Goal: Task Accomplishment & Management: Complete application form

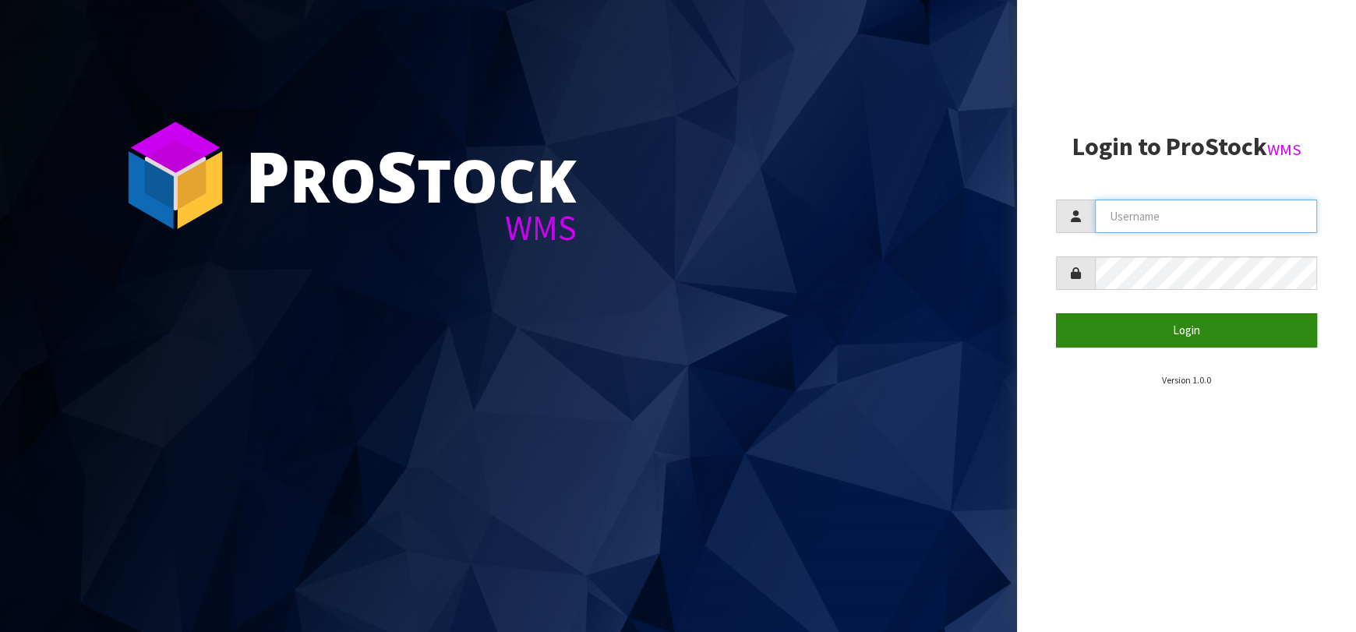
type input "[EMAIL_ADDRESS][DOMAIN_NAME]"
click at [1137, 328] on button "Login" at bounding box center [1186, 330] width 261 height 34
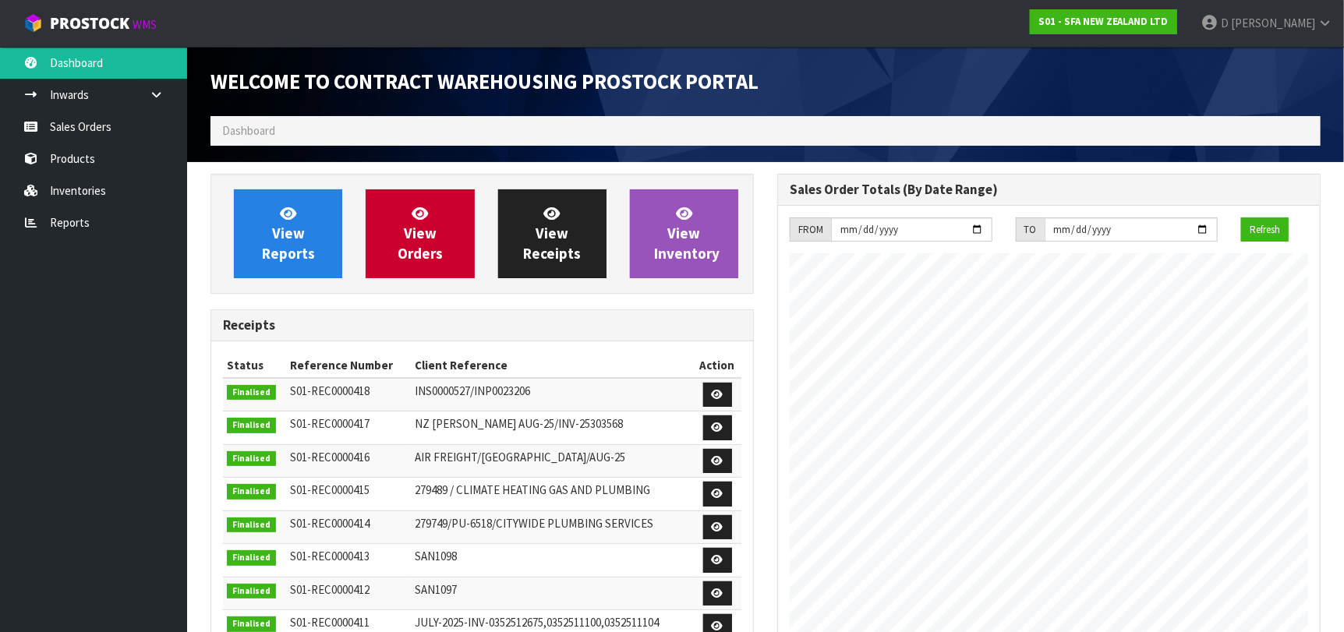
scroll to position [863, 567]
click at [410, 221] on link "View Orders" at bounding box center [420, 233] width 108 height 89
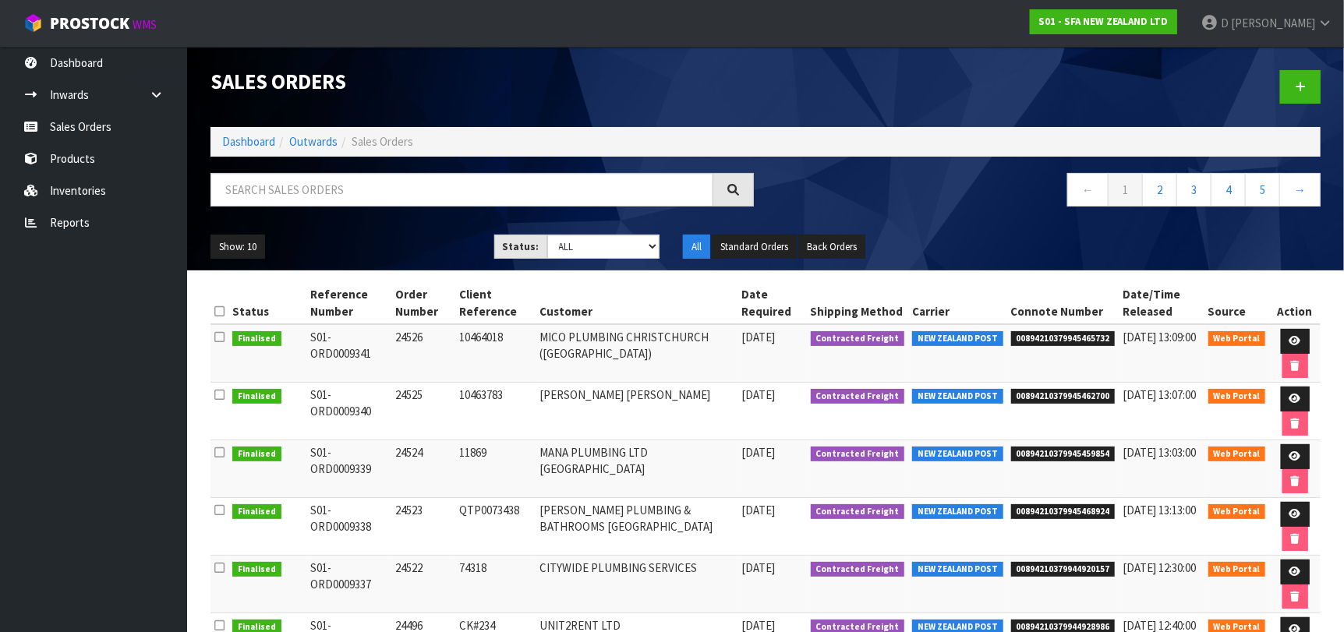
click at [112, 381] on ul "Dashboard Inwards Purchase Orders Receipts Sales Orders Products Inventories Re…" at bounding box center [93, 339] width 187 height 585
click at [1287, 77] on link at bounding box center [1300, 87] width 41 height 34
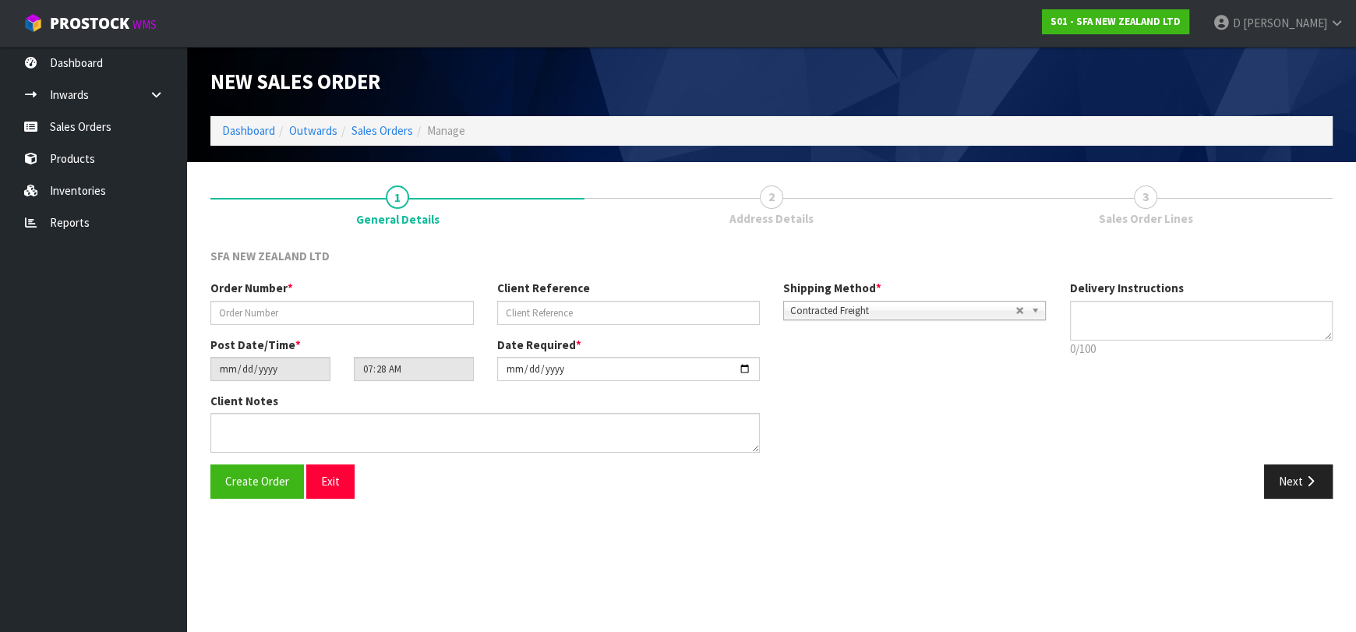
click at [564, 506] on div "Create Order Exit Next" at bounding box center [772, 487] width 1146 height 45
click at [239, 537] on section "New Sales Order Dashboard Outwards Sales Orders Manage New Sales Order Dashboar…" at bounding box center [678, 316] width 1356 height 632
click at [396, 306] on input "text" at bounding box center [341, 313] width 263 height 24
type input "24528"
paste input "205344067"
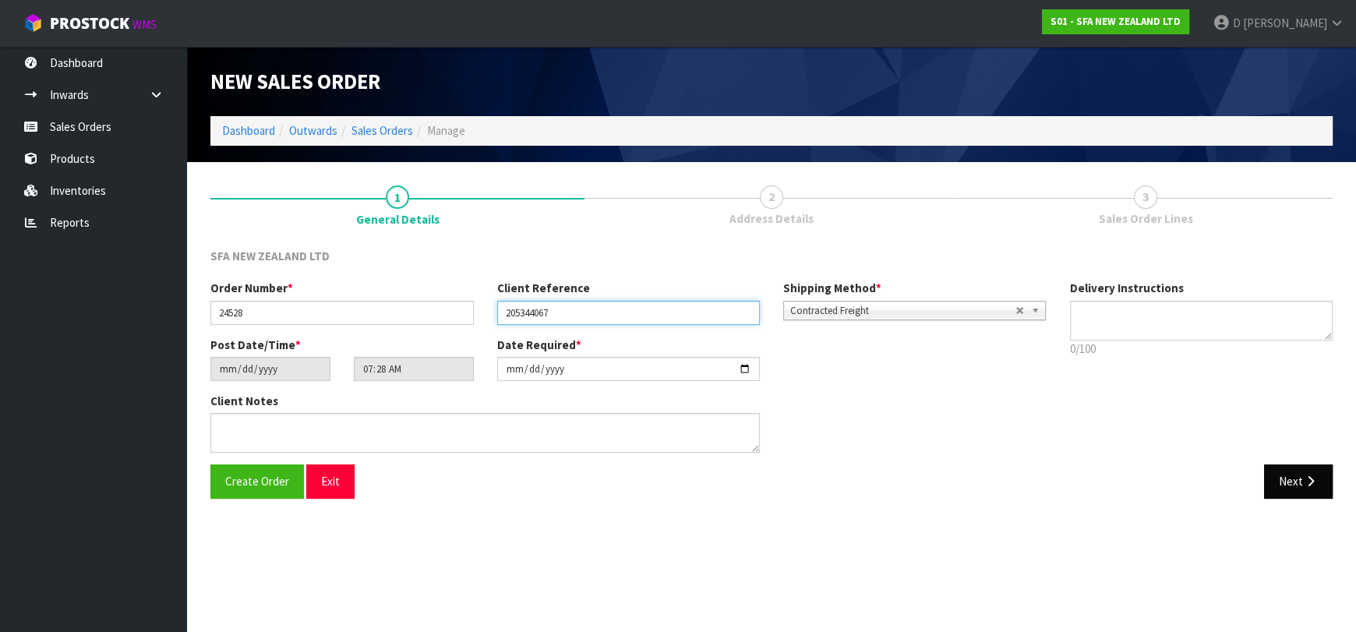
type input "205344067"
click at [1267, 478] on button "Next" at bounding box center [1298, 482] width 69 height 34
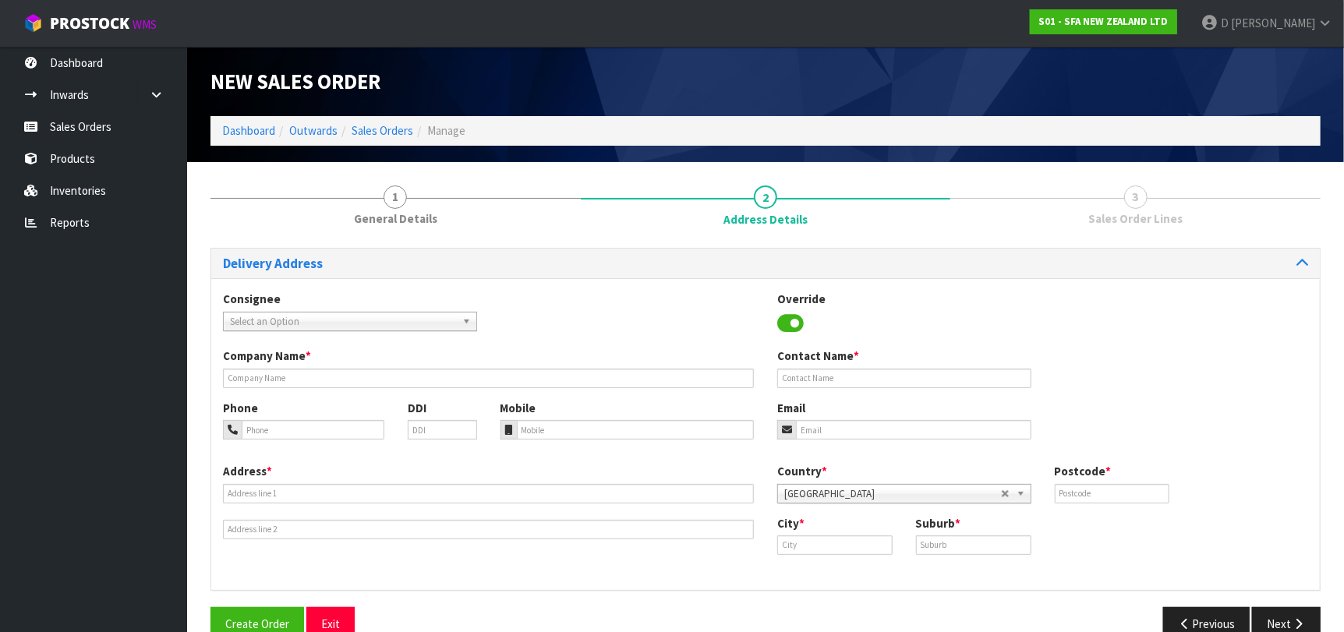
click at [275, 324] on span "Select an Option" at bounding box center [343, 322] width 226 height 19
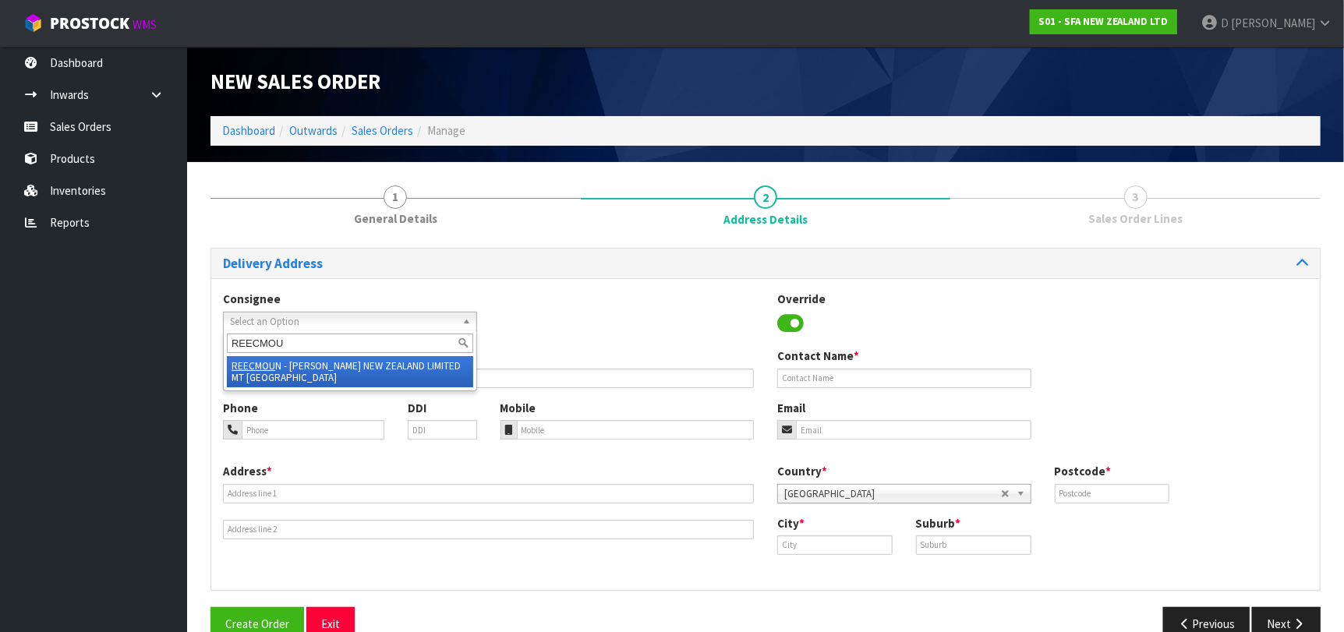
type input "REECMOUN"
type input "[PERSON_NAME] NEW ZEALAND LIMITED MT [GEOGRAPHIC_DATA]"
type input "[PERSON_NAME] MT WELLINGTON (1008)"
type input "[STREET_ADDRESS][PERSON_NAME]"
type input "1072"
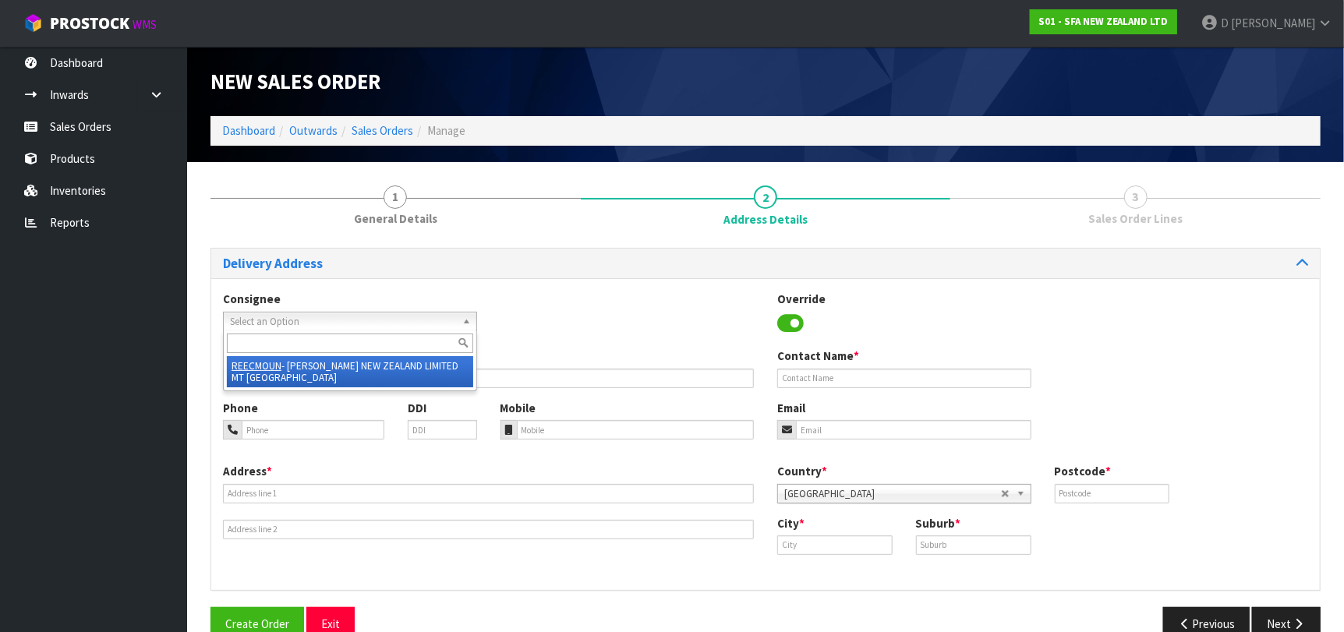
type input "MT [GEOGRAPHIC_DATA]"
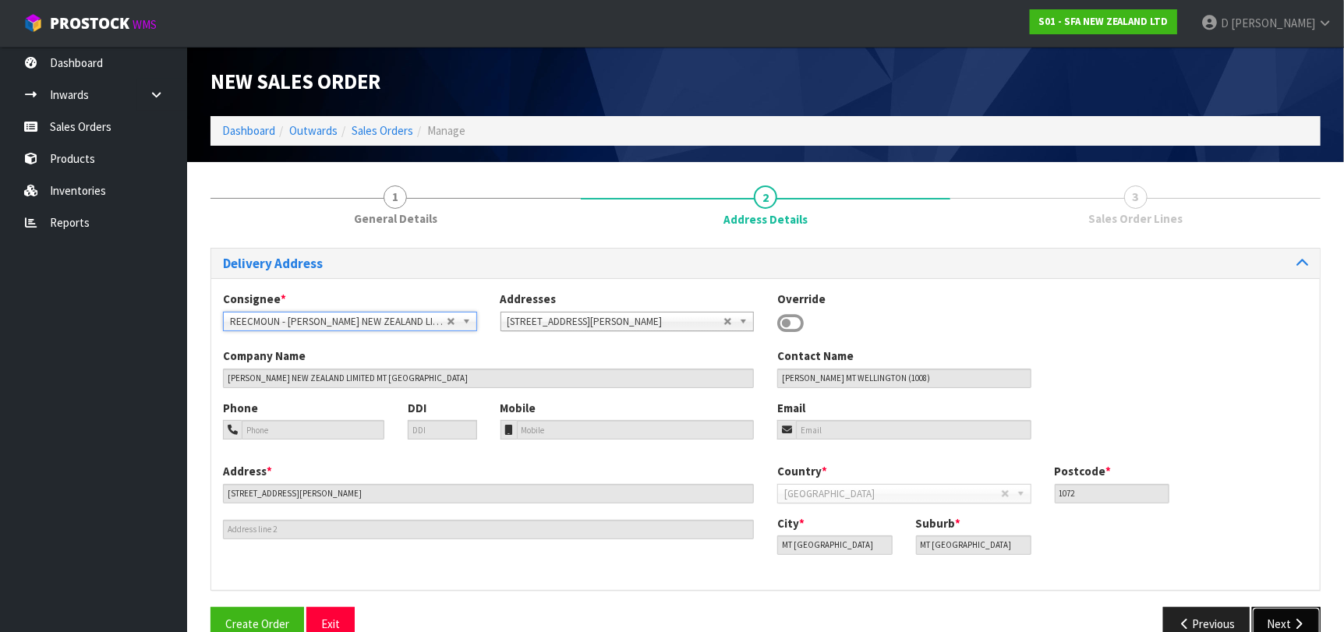
drag, startPoint x: 1272, startPoint y: 616, endPoint x: 821, endPoint y: 423, distance: 490.6
click at [1271, 616] on button "Next" at bounding box center [1286, 624] width 69 height 34
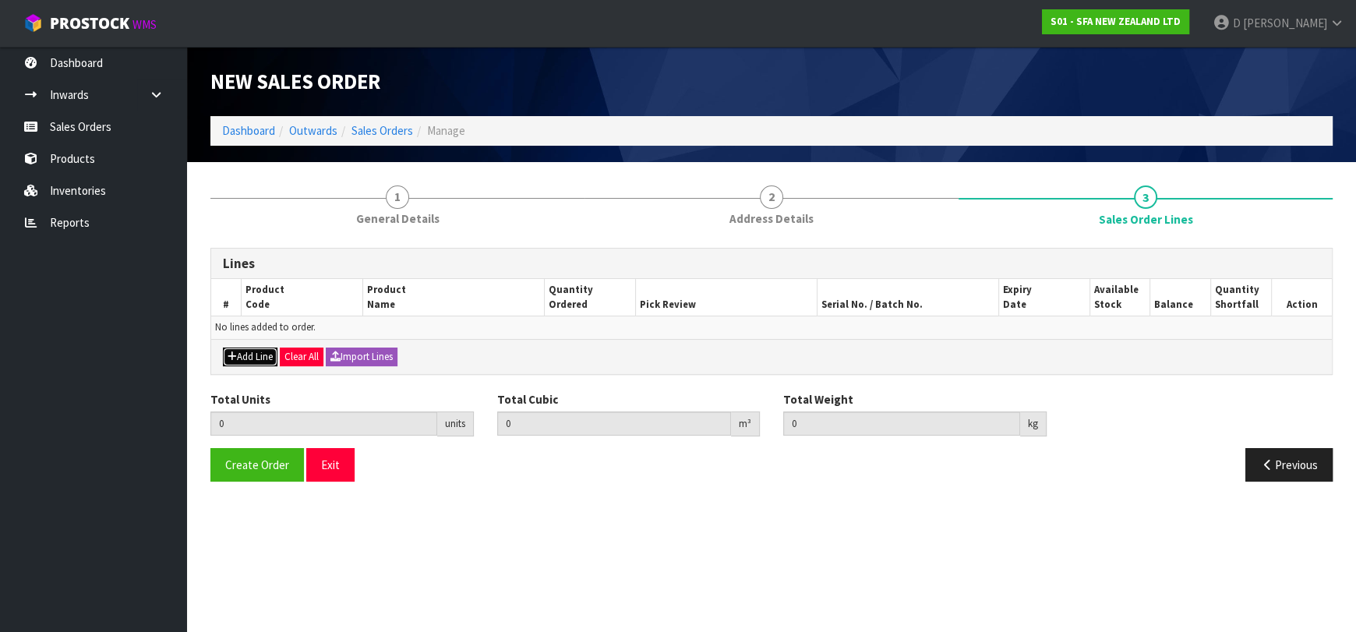
click at [239, 348] on button "Add Line" at bounding box center [250, 357] width 55 height 19
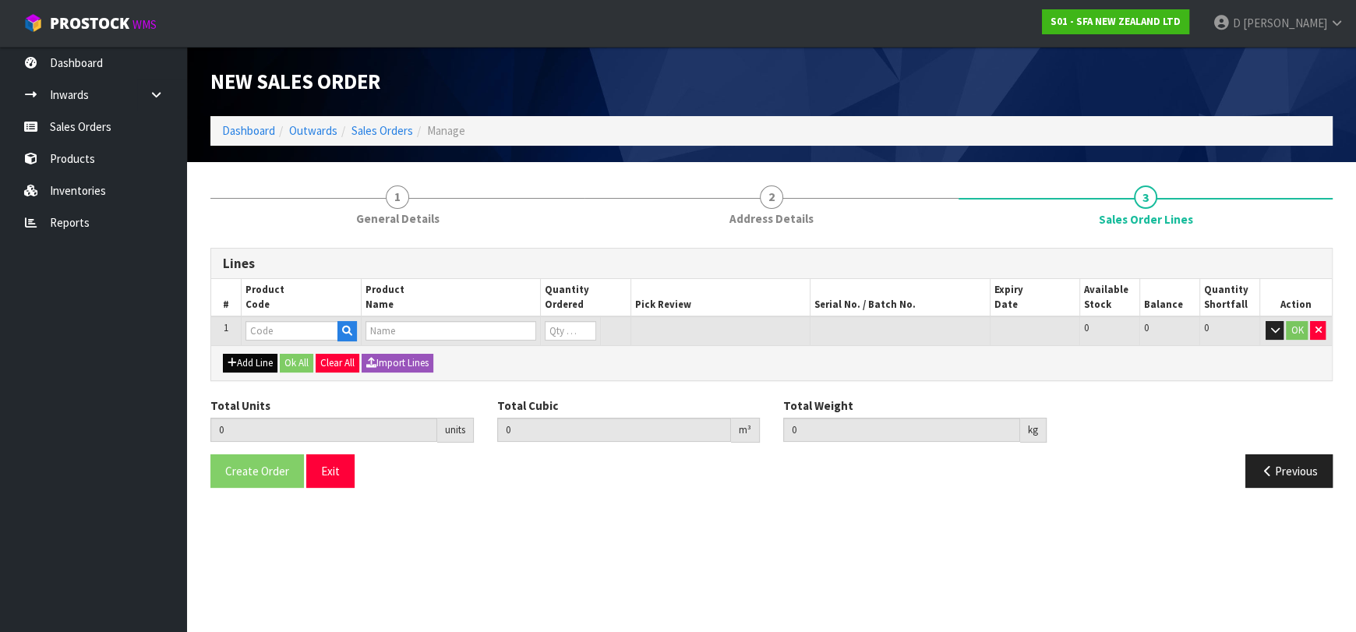
click at [248, 330] on input "text" at bounding box center [292, 330] width 93 height 19
type input "SA113"
type input "0.000000"
type input "0.000"
type input "SANIFLOOR OPTION 1 WATER PUMP"
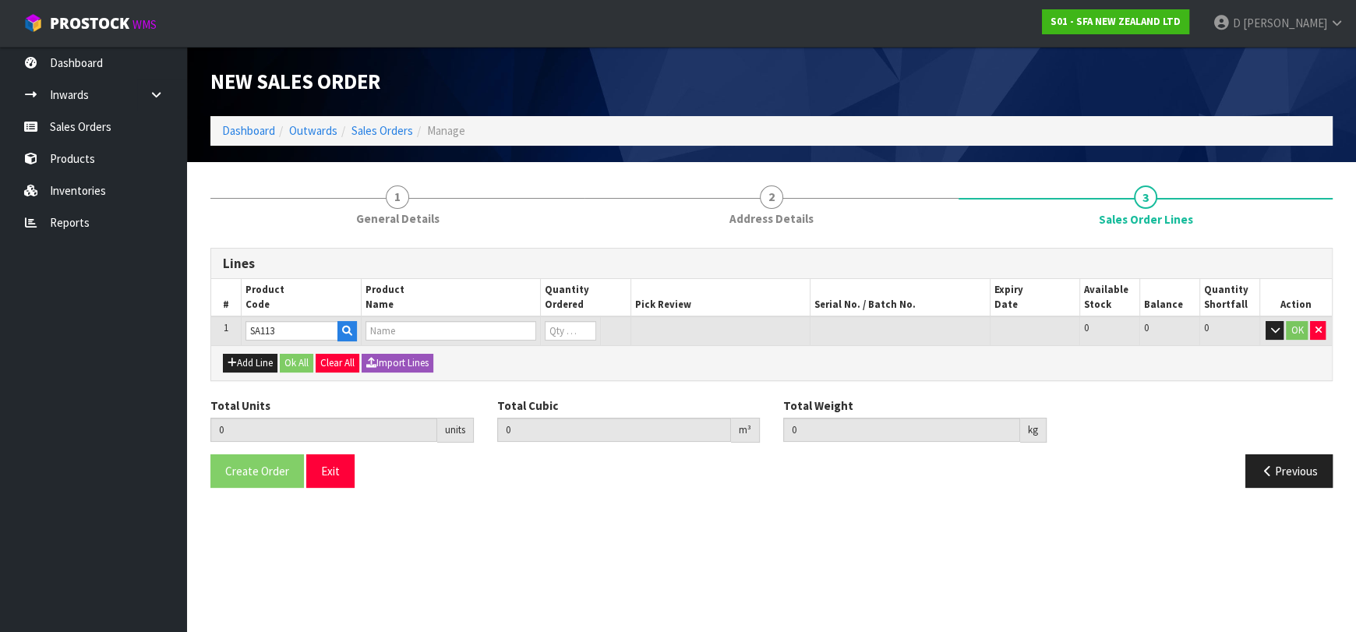
type input "0"
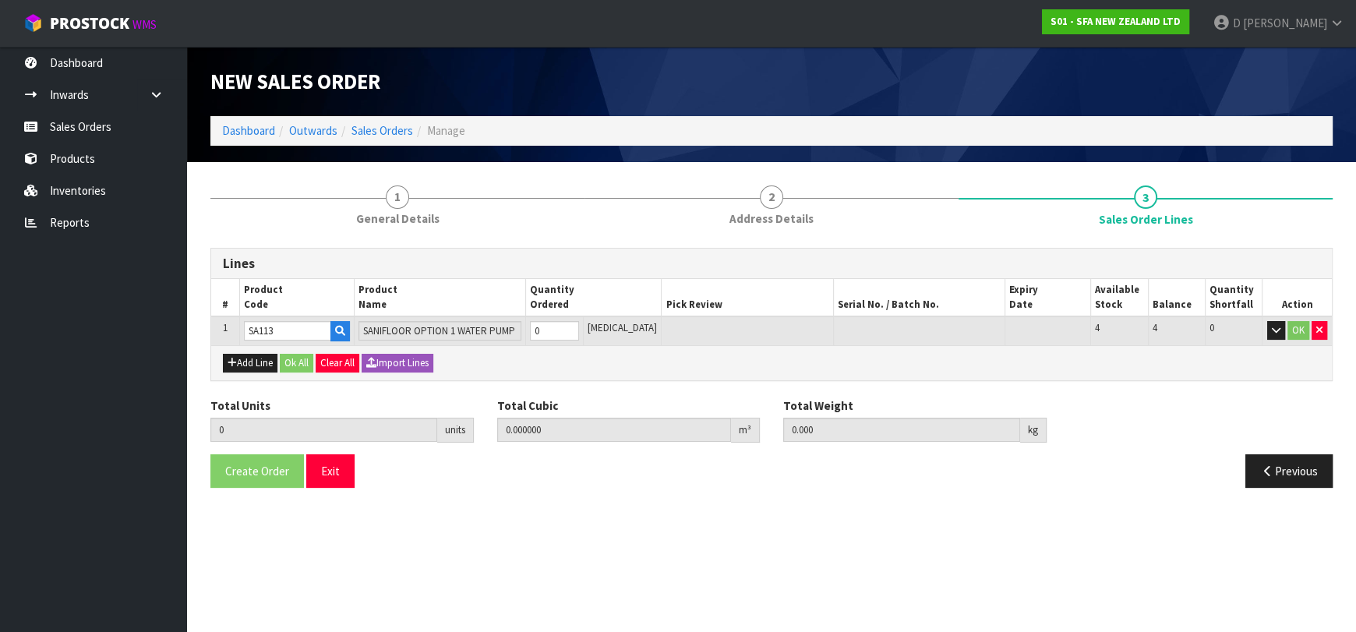
type input "SA113"
type input "1"
type input "0.03264"
type input "6"
type input "1"
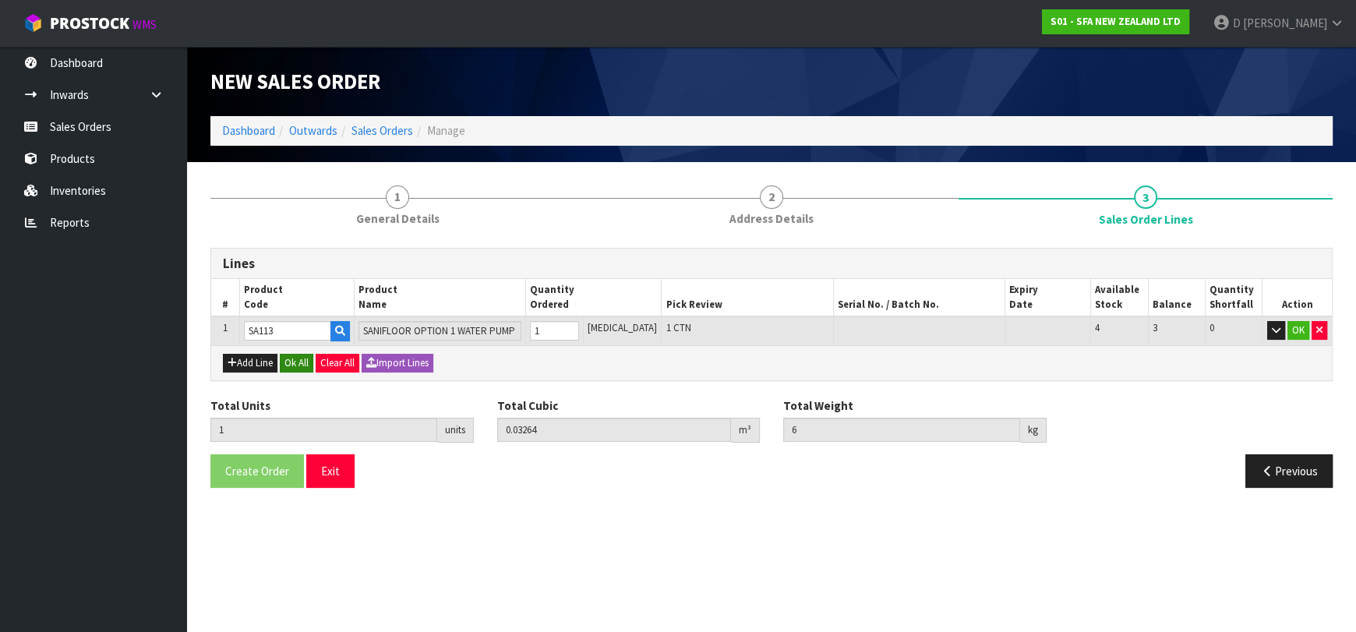
click at [284, 359] on div "Add Line Ok All Clear All Import Lines" at bounding box center [771, 362] width 1121 height 35
click at [284, 359] on button "Ok All" at bounding box center [297, 363] width 34 height 19
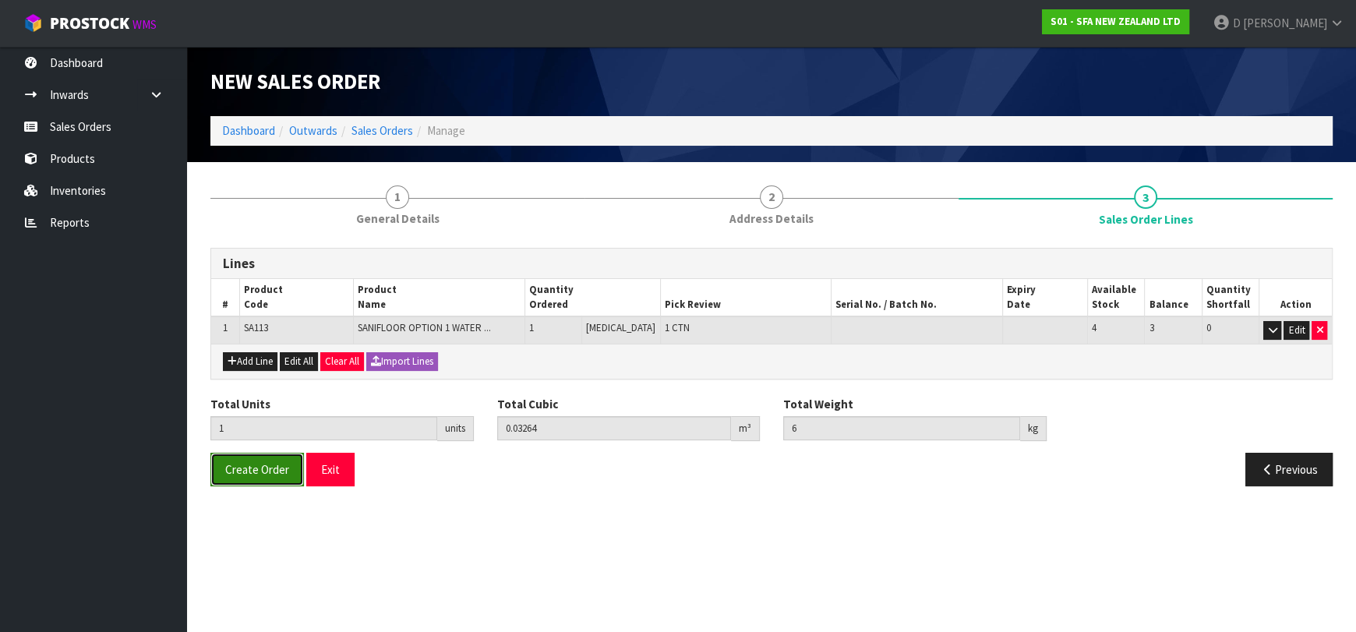
click at [265, 465] on button "Create Order" at bounding box center [257, 470] width 94 height 34
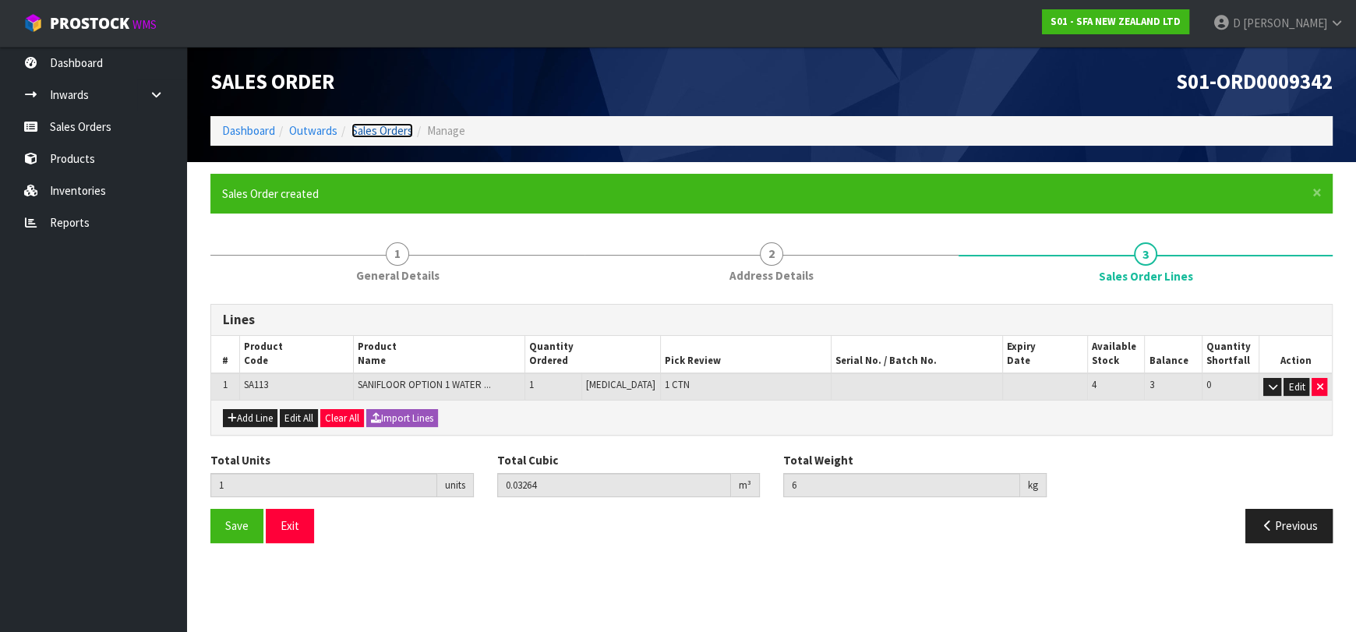
click at [388, 130] on link "Sales Orders" at bounding box center [383, 130] width 62 height 15
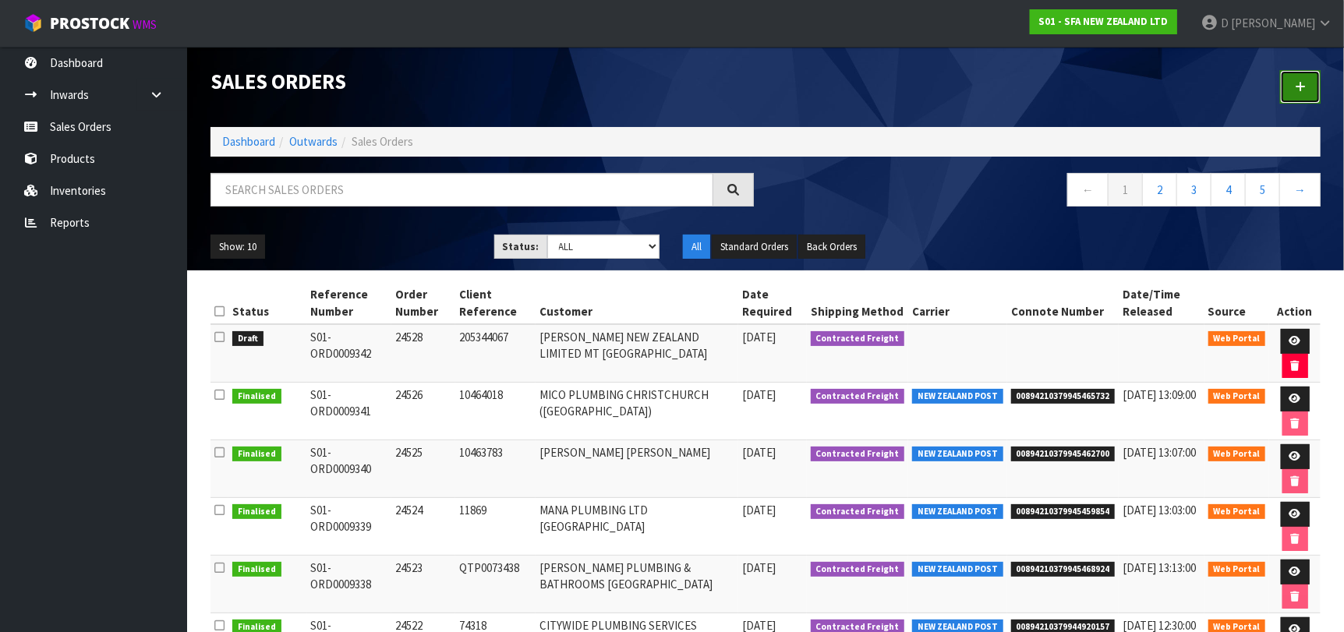
click at [1284, 94] on link at bounding box center [1300, 87] width 41 height 34
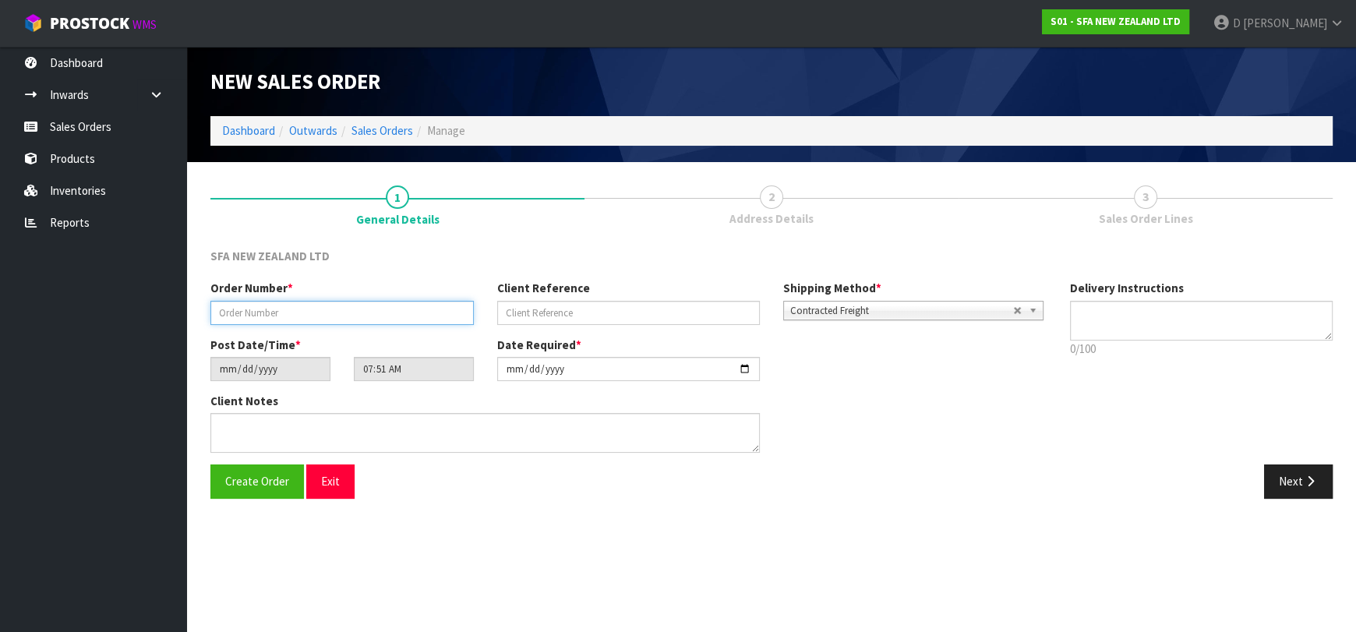
click at [336, 320] on input "text" at bounding box center [341, 313] width 263 height 24
type input "24529"
paste input "10464398"
type input "10464398"
drag, startPoint x: 1304, startPoint y: 481, endPoint x: 1021, endPoint y: 411, distance: 291.5
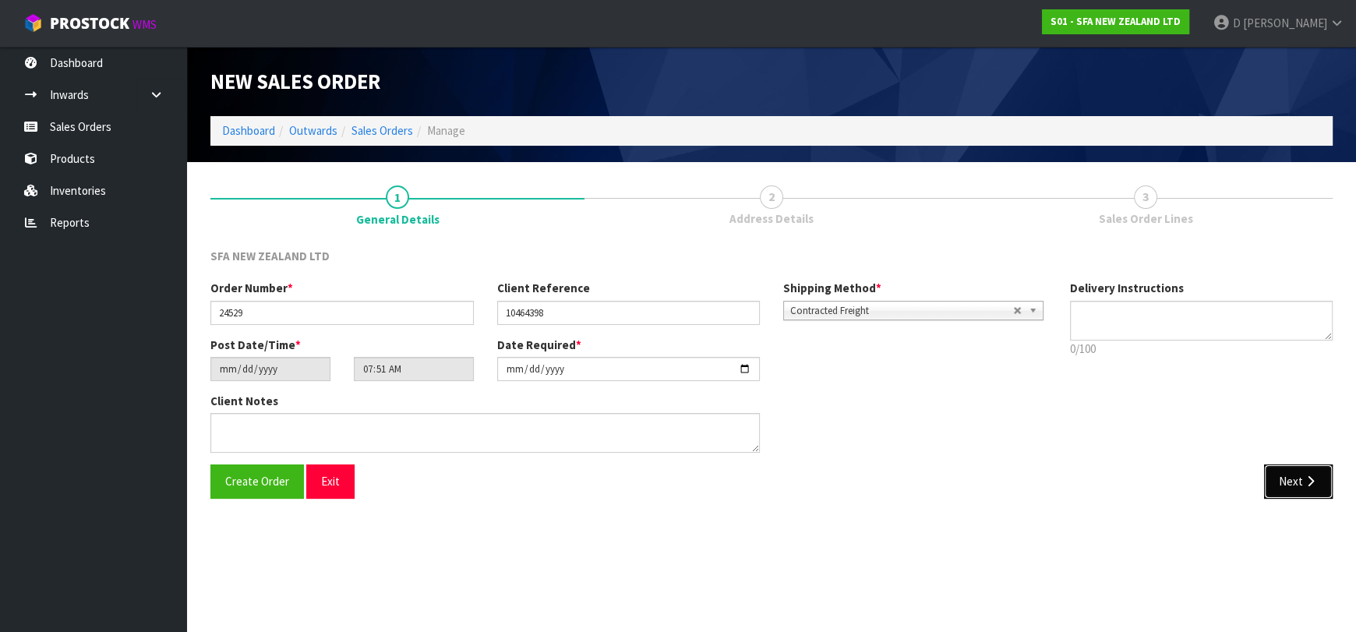
click at [1297, 475] on button "Next" at bounding box center [1298, 482] width 69 height 34
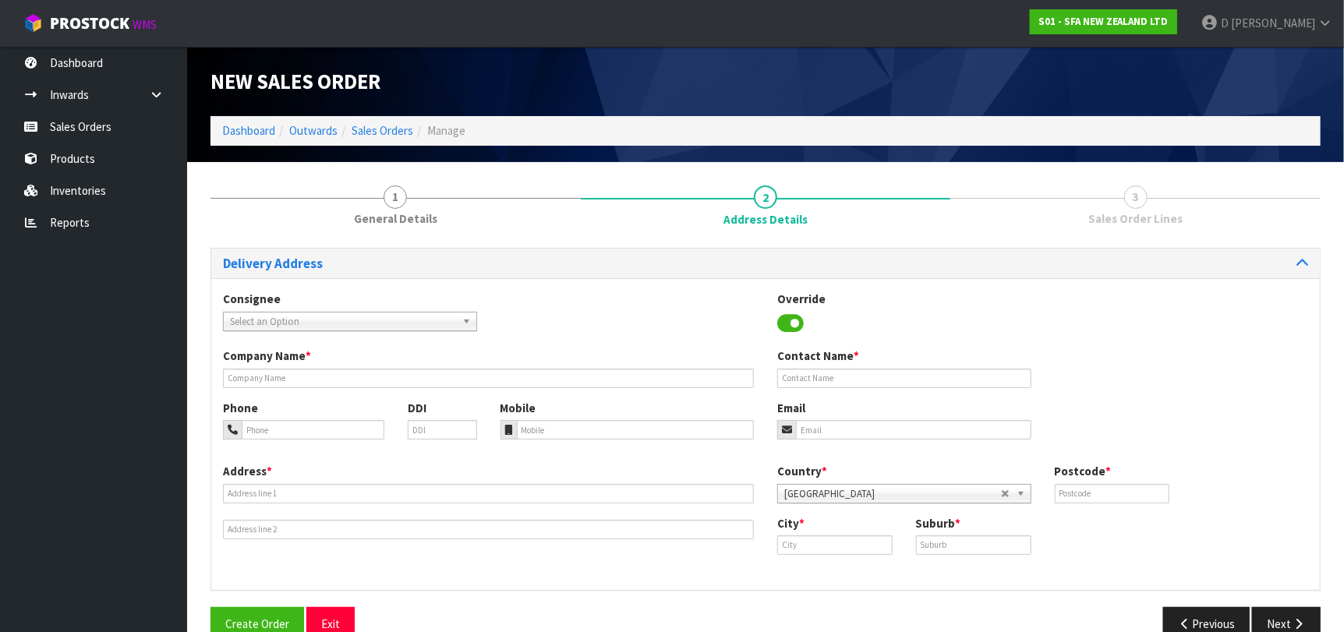
click at [389, 320] on span "Select an Option" at bounding box center [343, 322] width 226 height 19
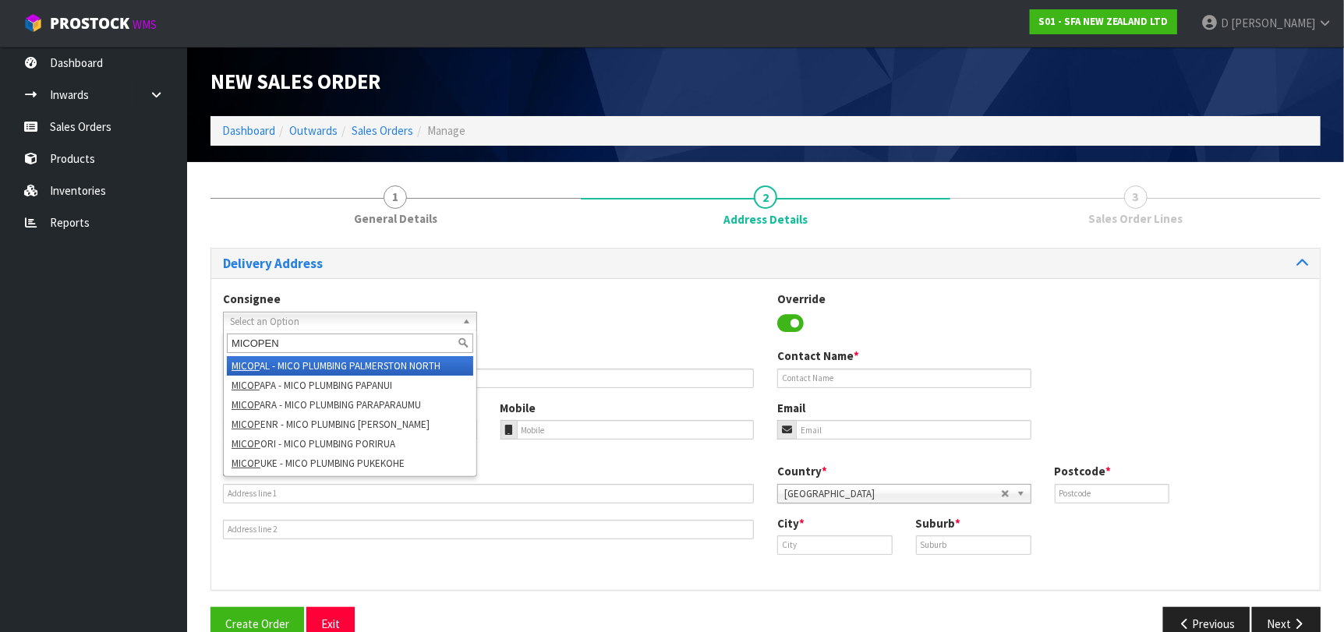
type input "MICOPENR"
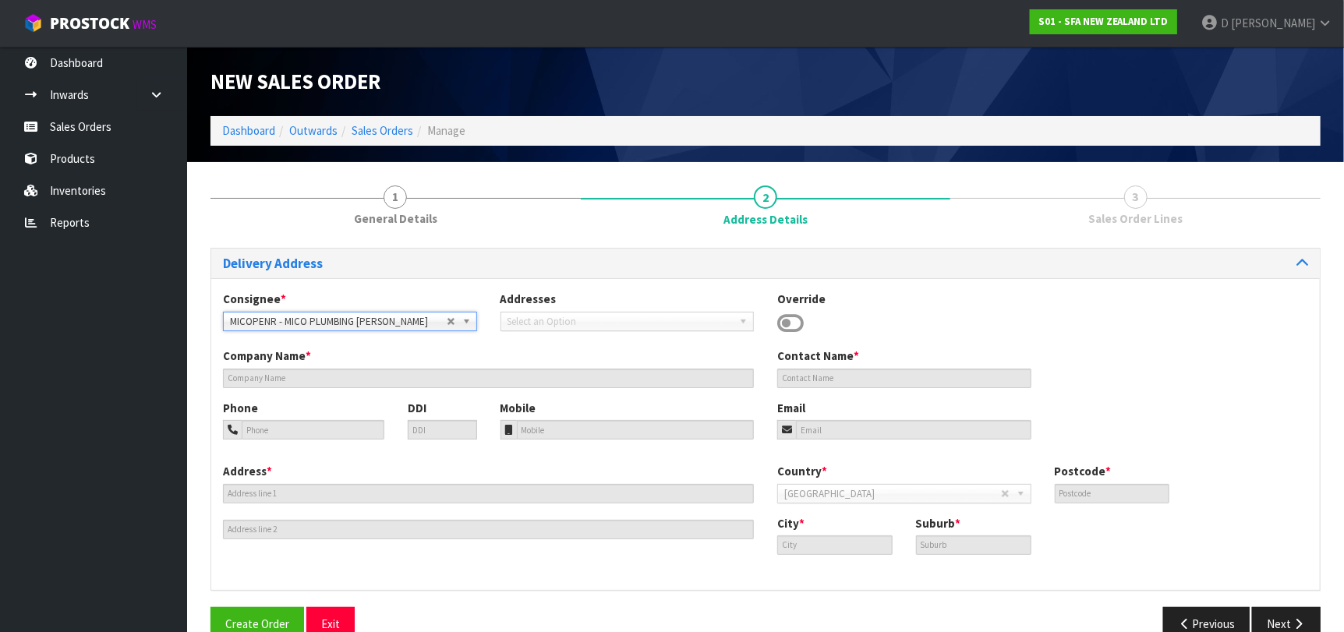
type input "MICO PLUMBING [PERSON_NAME]"
type input "[STREET_ADDRESS]"
type input "1061"
type input "[GEOGRAPHIC_DATA]"
type input "[PERSON_NAME]"
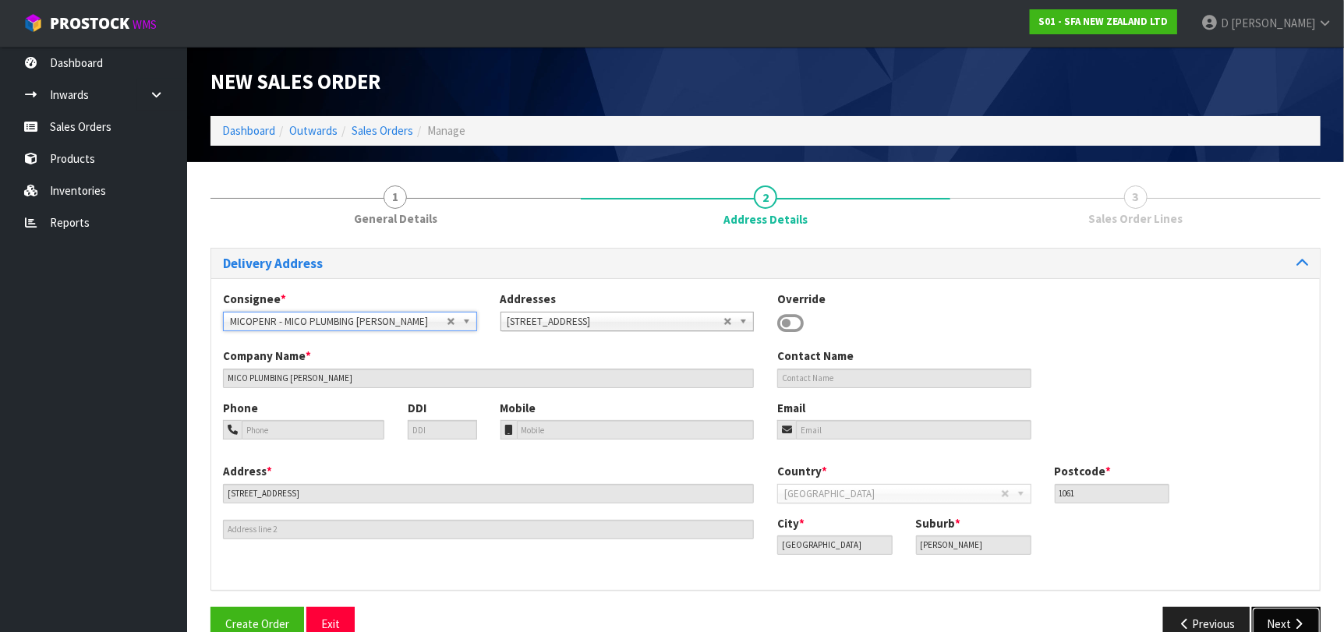
drag, startPoint x: 1276, startPoint y: 617, endPoint x: 678, endPoint y: 495, distance: 610.1
click at [1276, 617] on button "Next" at bounding box center [1286, 624] width 69 height 34
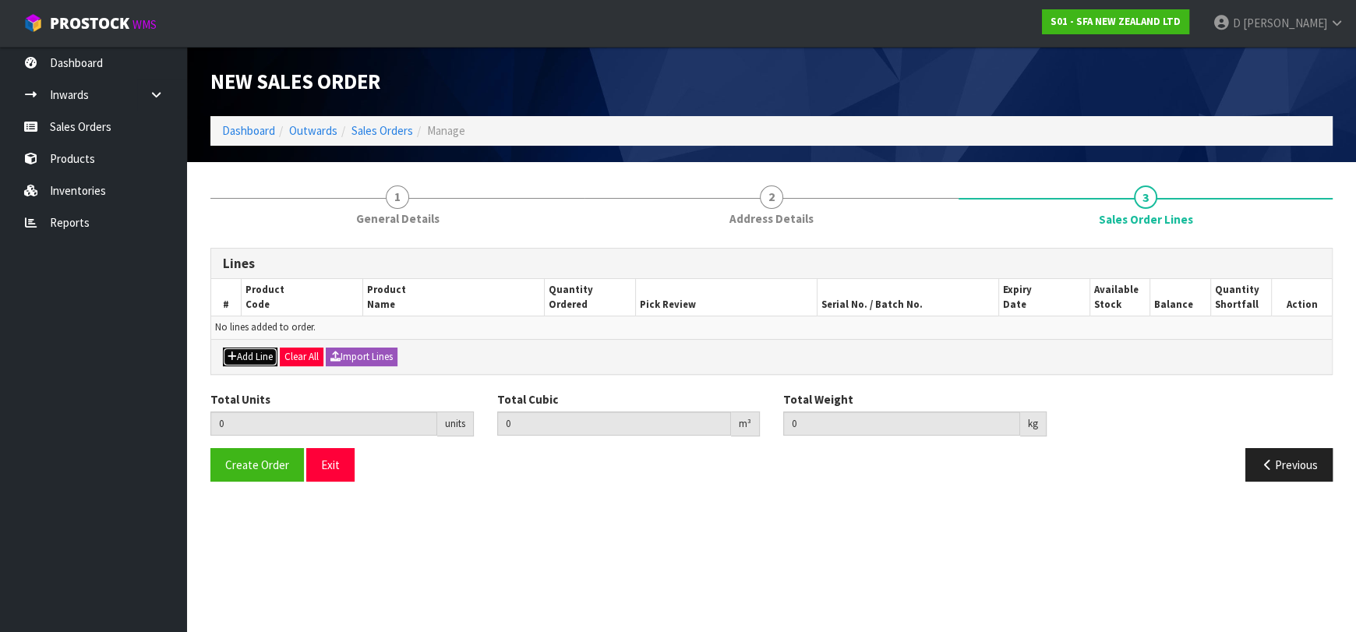
click at [236, 351] on button "Add Line" at bounding box center [250, 357] width 55 height 19
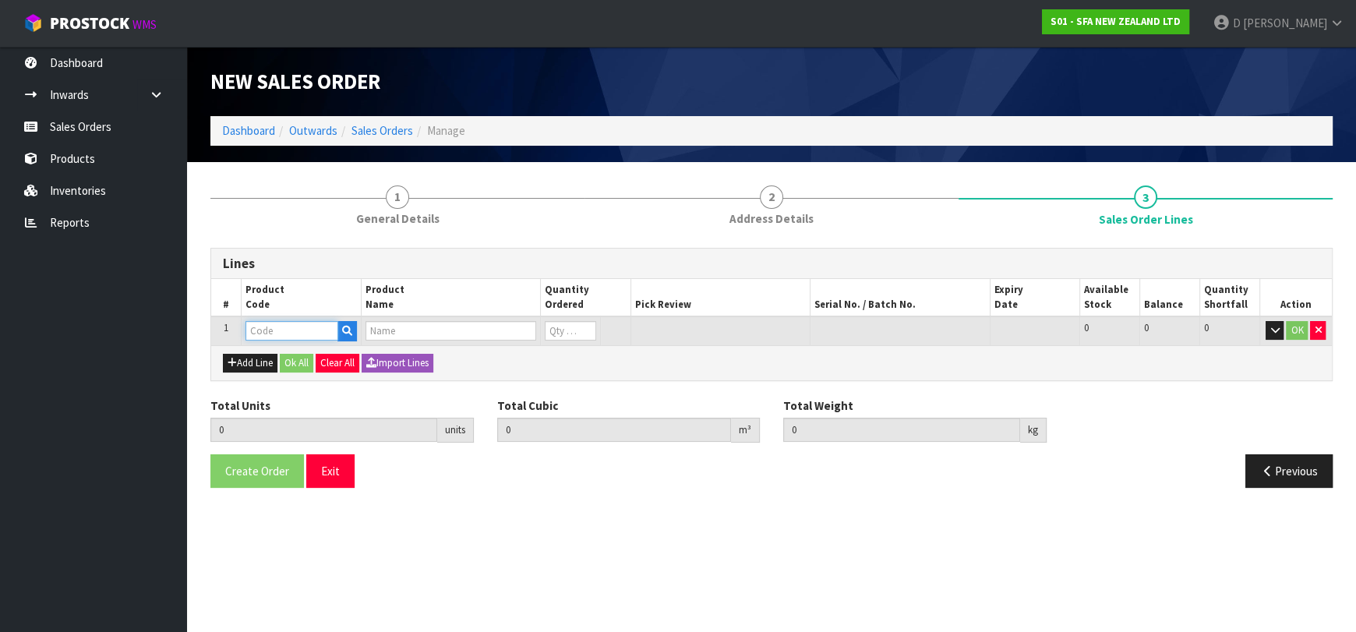
click at [259, 326] on input "text" at bounding box center [292, 330] width 93 height 19
type input "SANI12661"
type input "0.000000"
type input "0.000"
type input "SANI ALARM INTERLOCK"
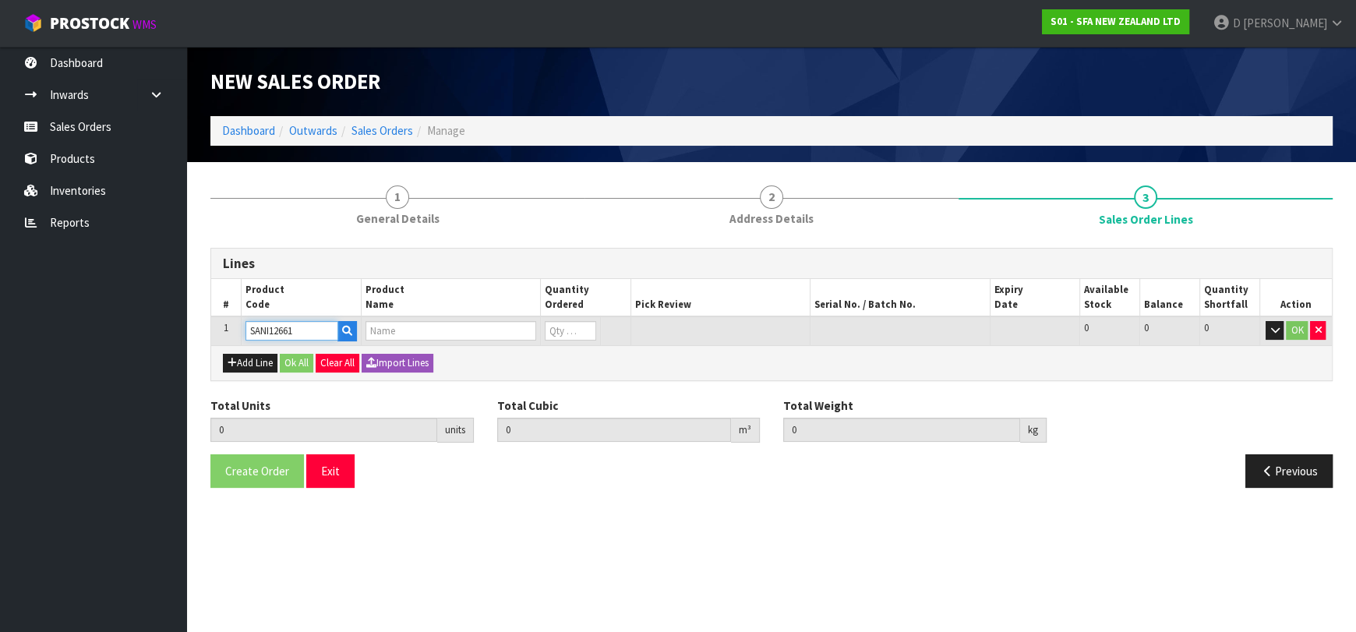
type input "0"
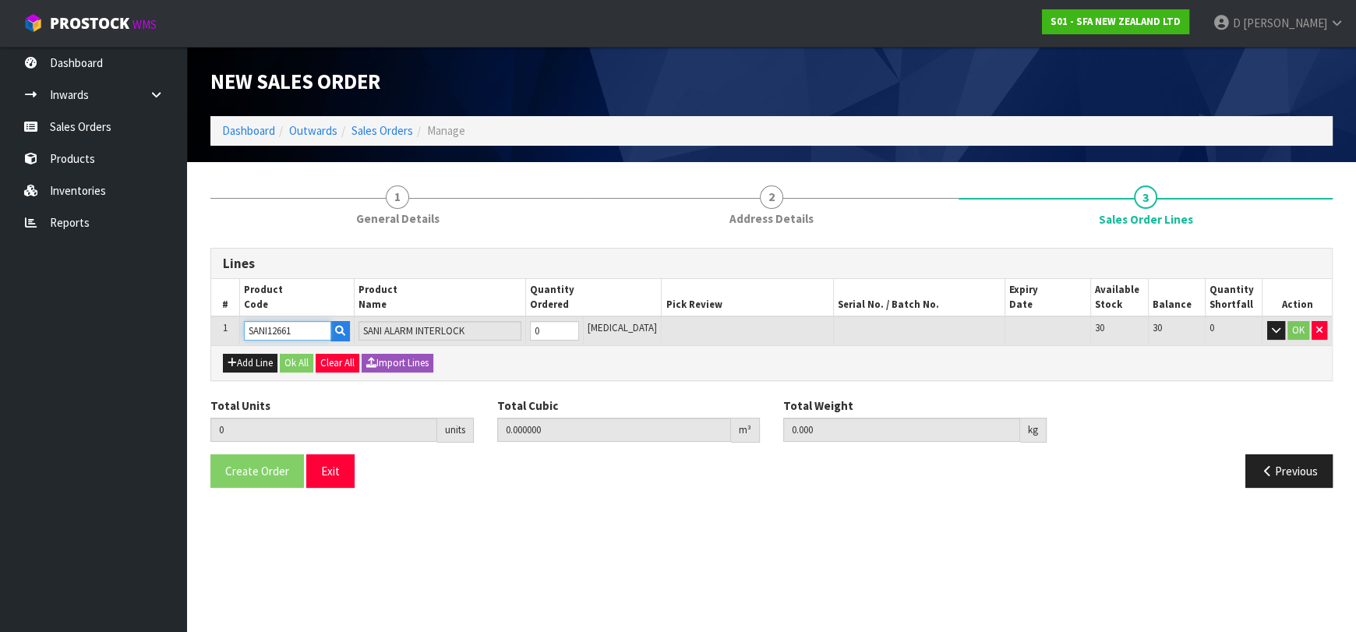
type input "SANI12661"
type input "1"
type input "0.00828"
type input "1.6"
type input "1"
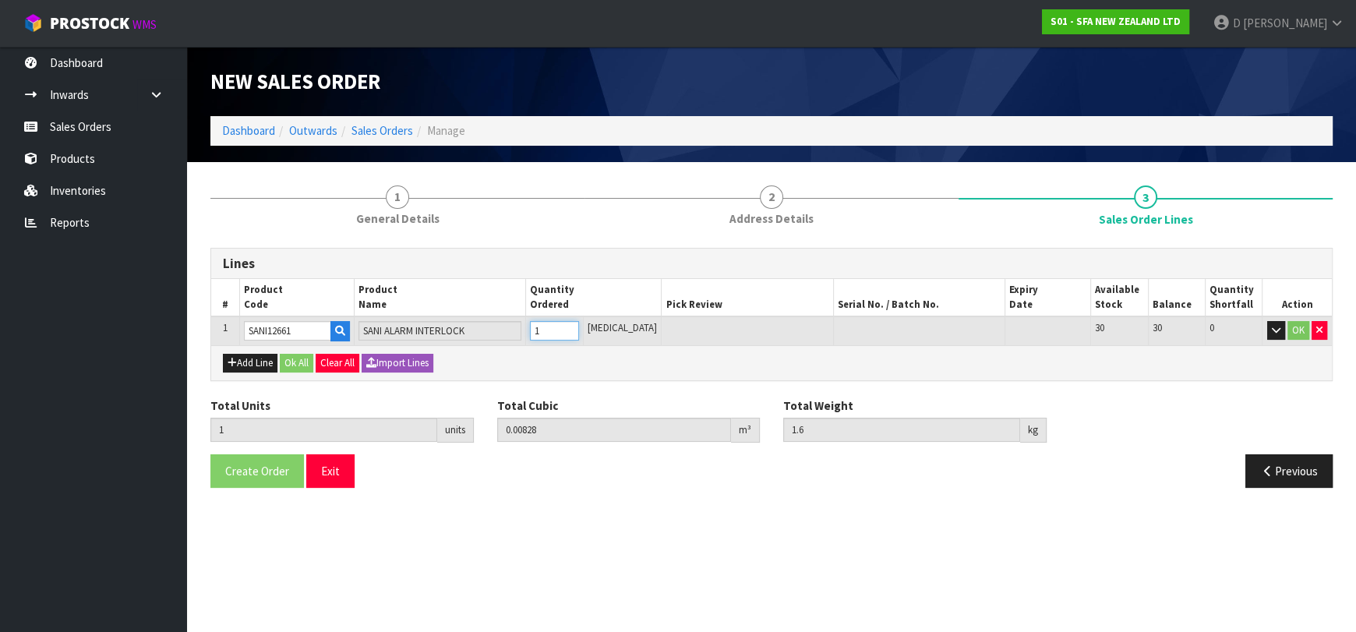
click at [578, 327] on input "1" at bounding box center [554, 330] width 48 height 19
click at [258, 363] on button "Add Line" at bounding box center [250, 363] width 55 height 19
type input "0"
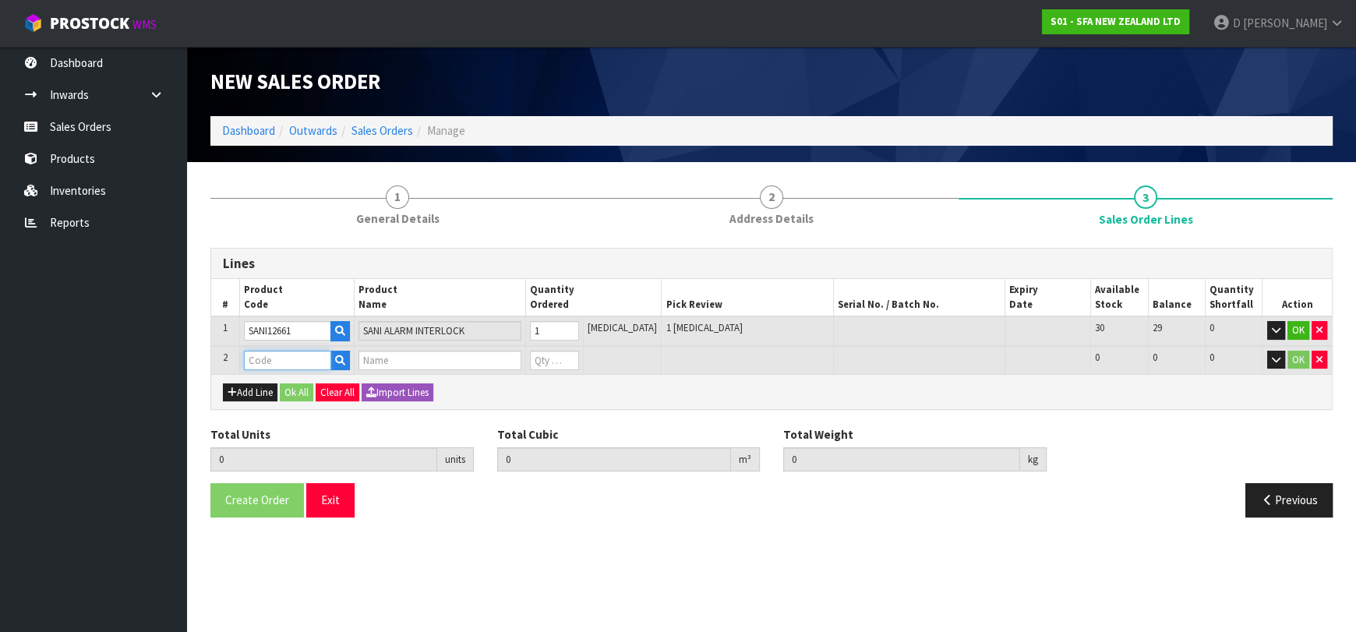
click at [270, 362] on input "text" at bounding box center [287, 360] width 87 height 19
type input "COM3"
click at [310, 407] on link "COM3 0084QP" at bounding box center [307, 407] width 123 height 21
type input "COM30084QP"
type input "1"
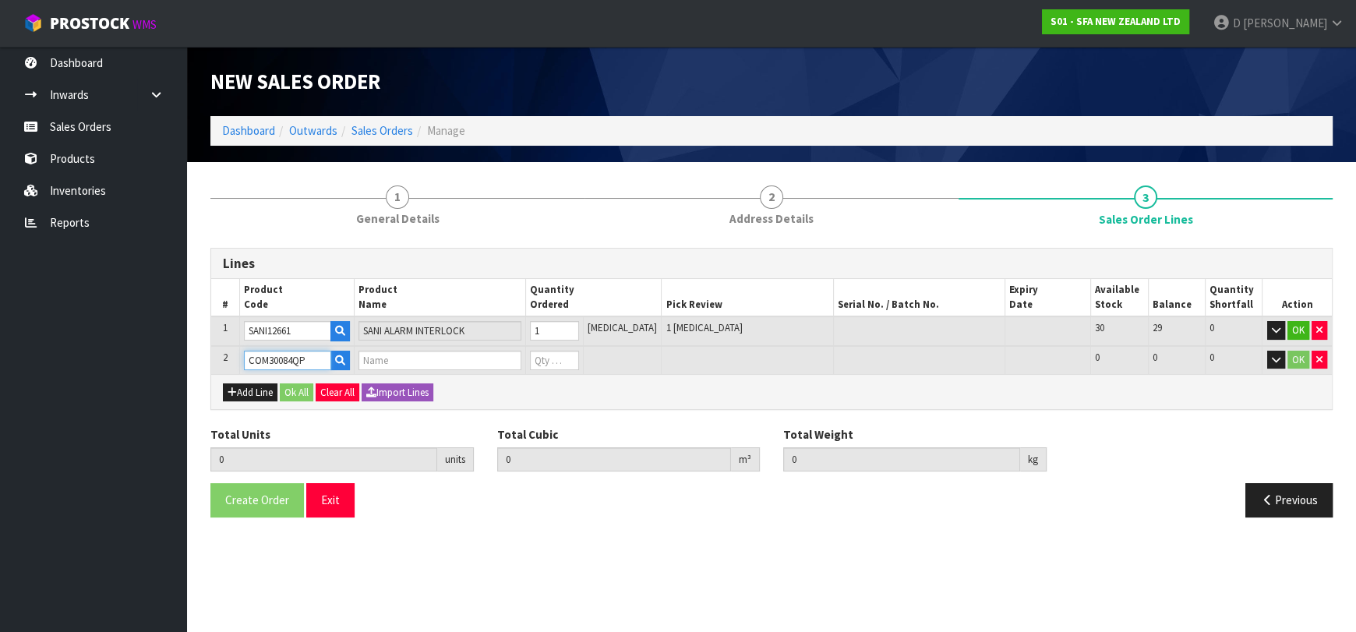
type input "0.00828"
type input "1.6"
type input "VALVE 20MM M/M NYLON PULSE LATCHING W/QP"
type input "0"
type input "2"
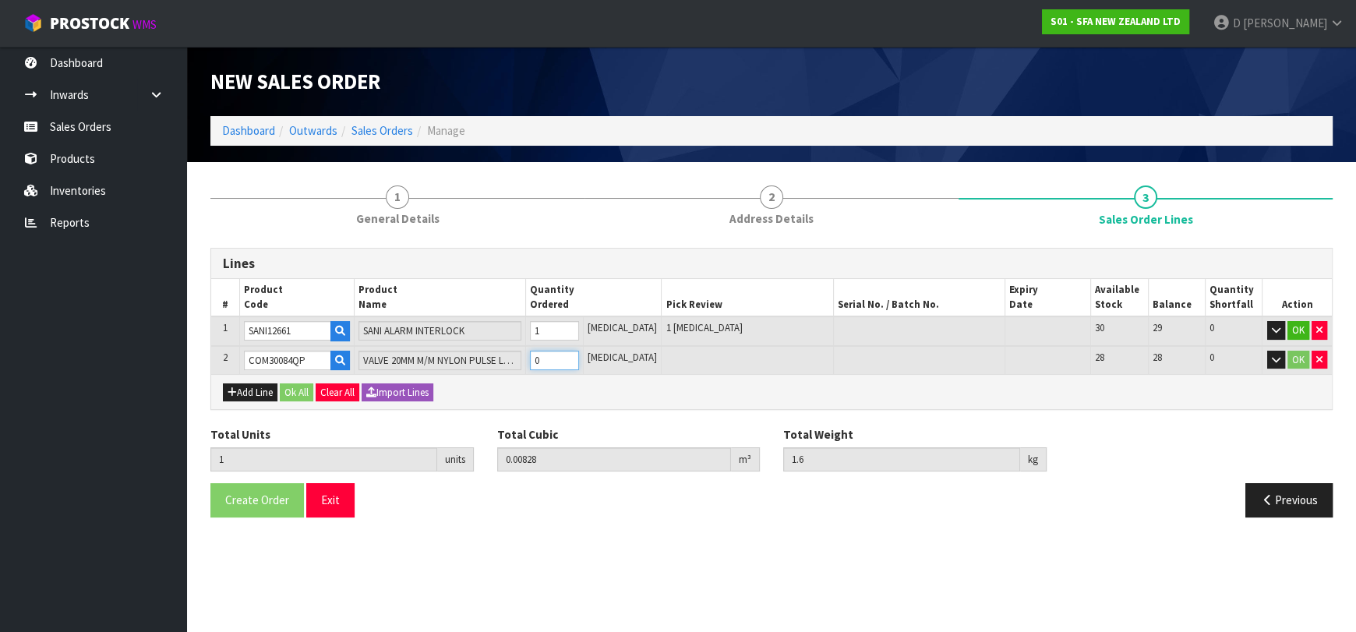
type input "0.01073"
type input "1.85"
type input "1"
click at [578, 355] on input "1" at bounding box center [554, 360] width 48 height 19
click at [299, 391] on button "Ok All" at bounding box center [297, 392] width 34 height 19
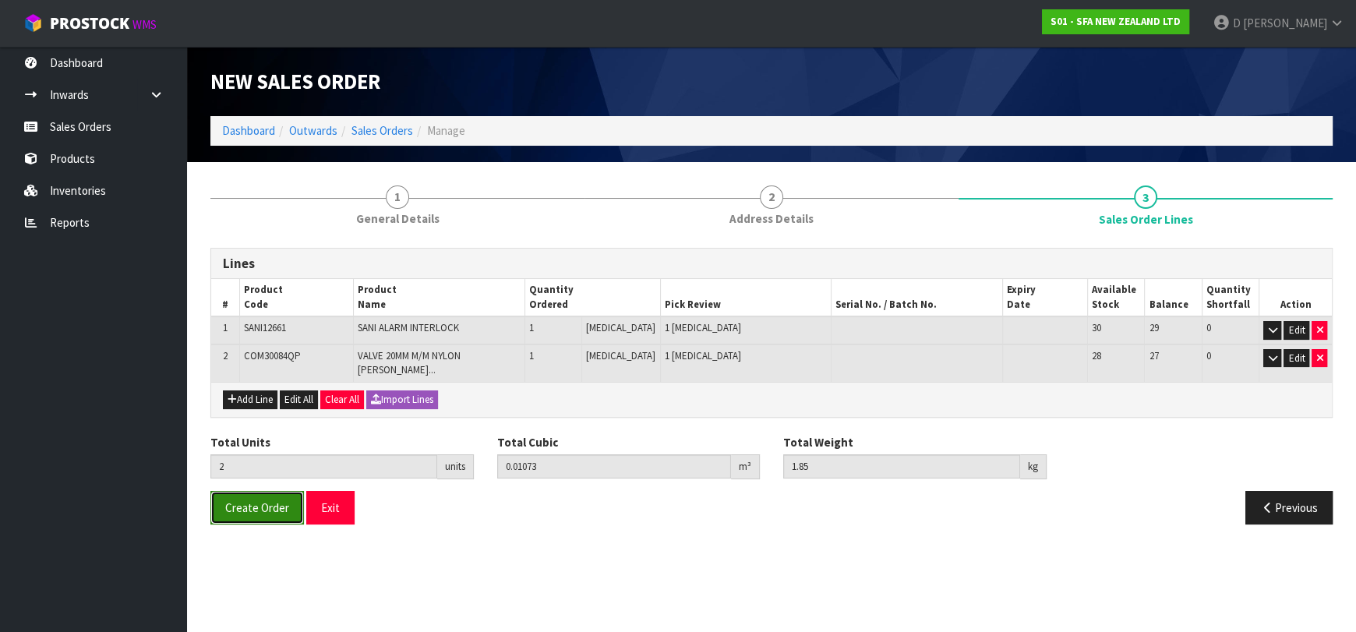
click at [267, 510] on button "Create Order" at bounding box center [257, 508] width 94 height 34
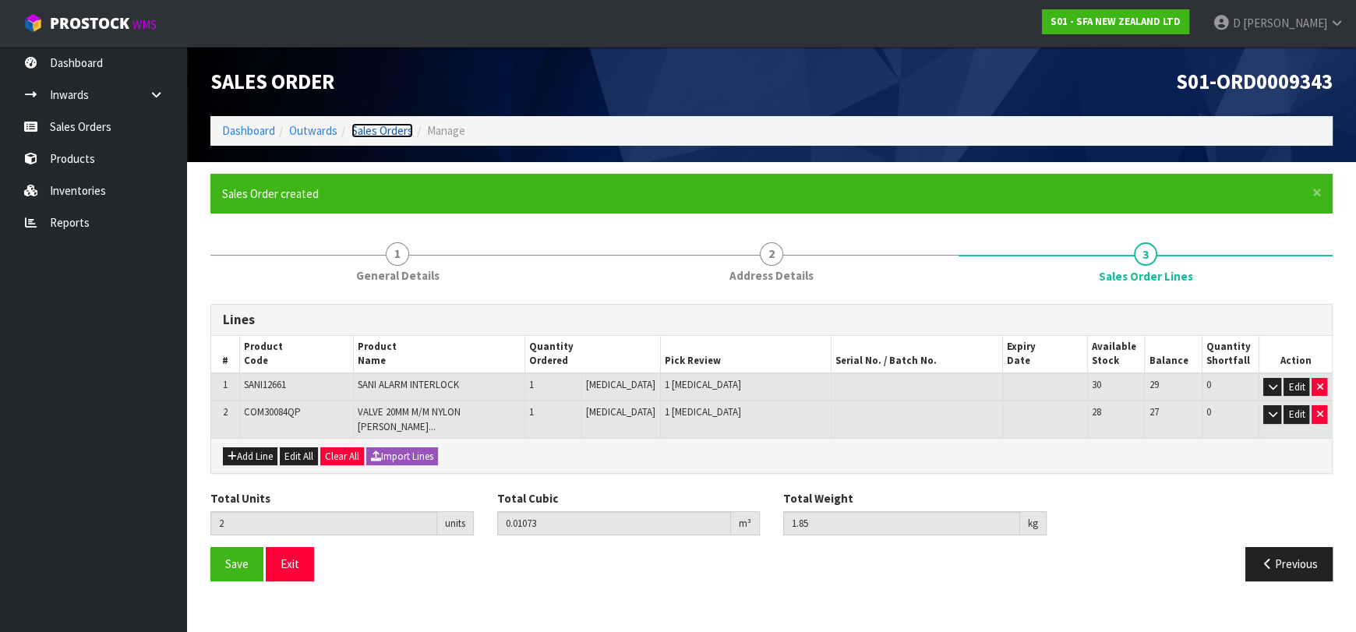
click at [389, 129] on link "Sales Orders" at bounding box center [383, 130] width 62 height 15
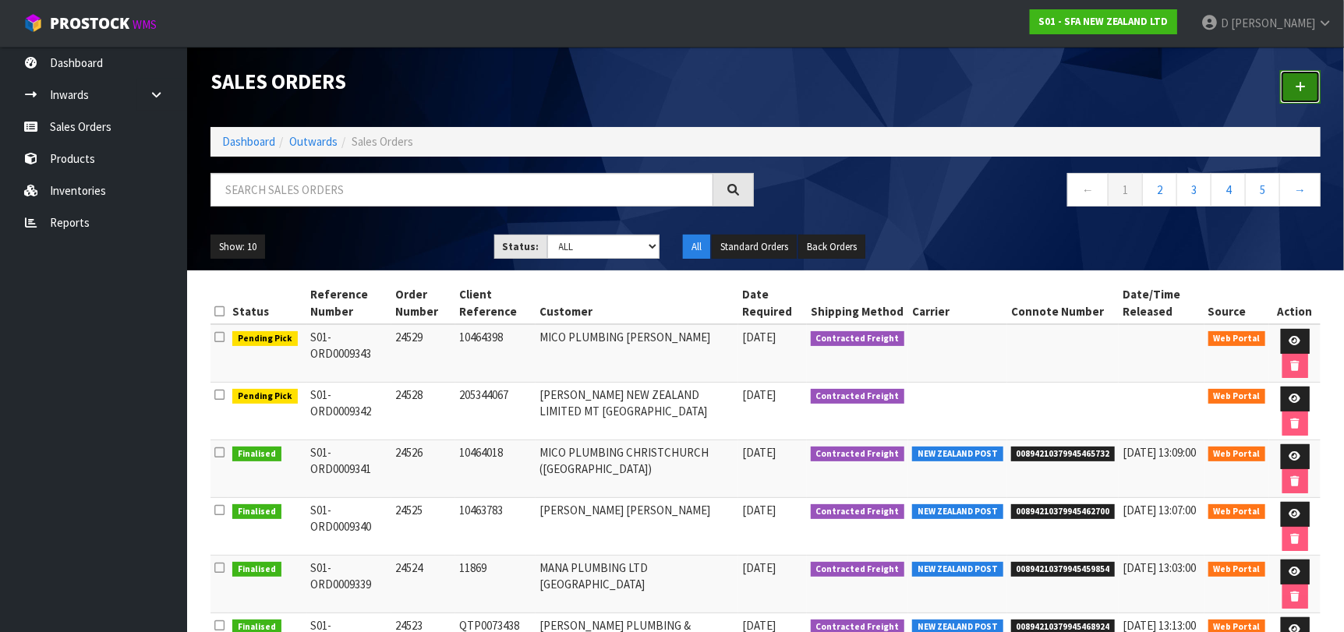
click at [1288, 71] on link at bounding box center [1300, 87] width 41 height 34
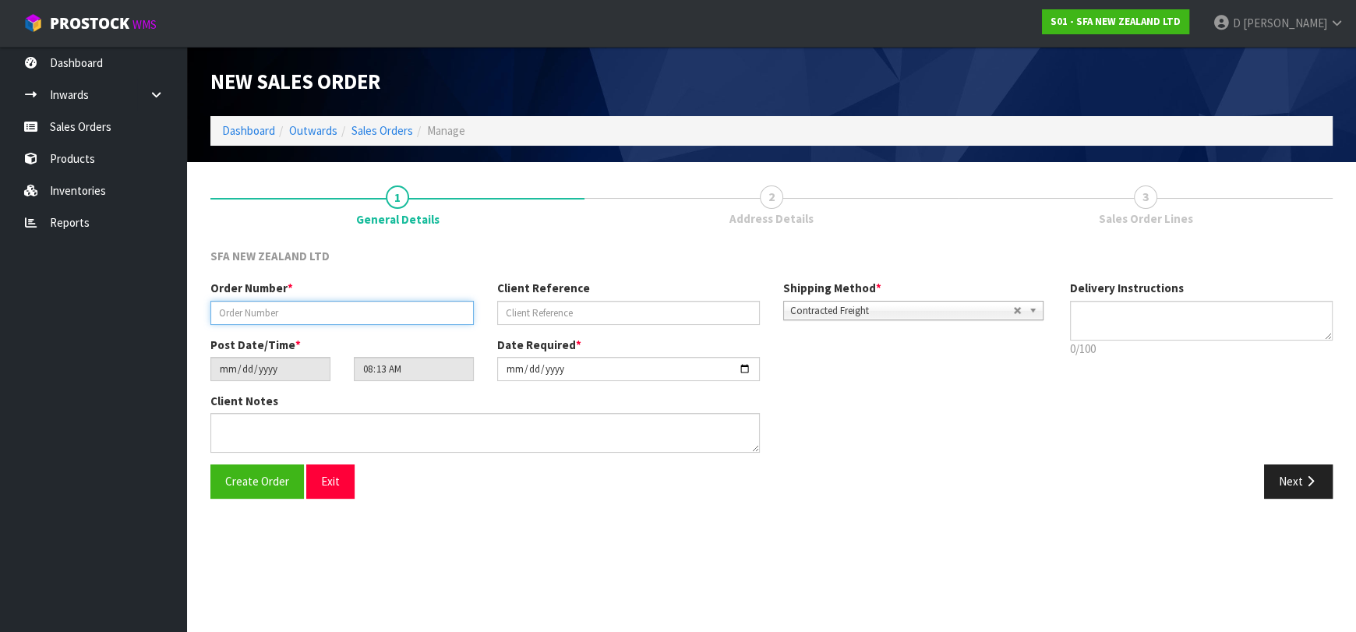
click at [451, 303] on input "text" at bounding box center [341, 313] width 263 height 24
type input "24527"
type input "TK225726"
drag, startPoint x: 1316, startPoint y: 492, endPoint x: 1157, endPoint y: 457, distance: 163.6
click at [1313, 484] on button "Next" at bounding box center [1298, 482] width 69 height 34
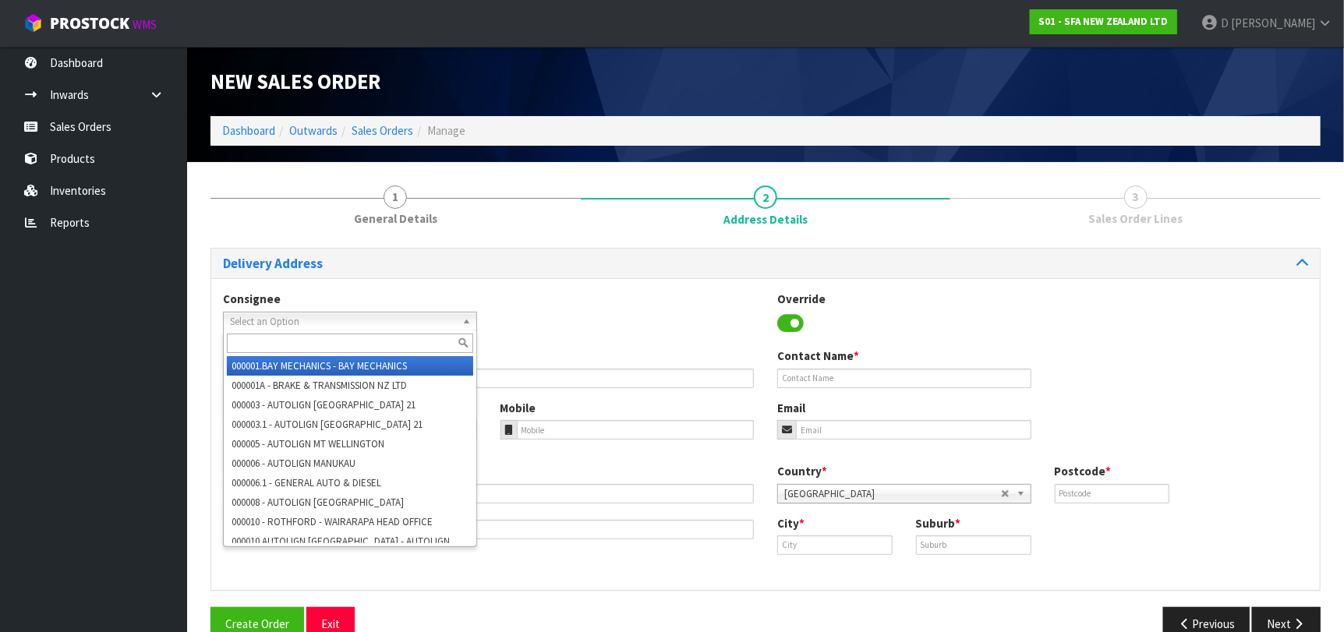
click at [445, 327] on span "Select an Option" at bounding box center [343, 322] width 226 height 19
type input "U"
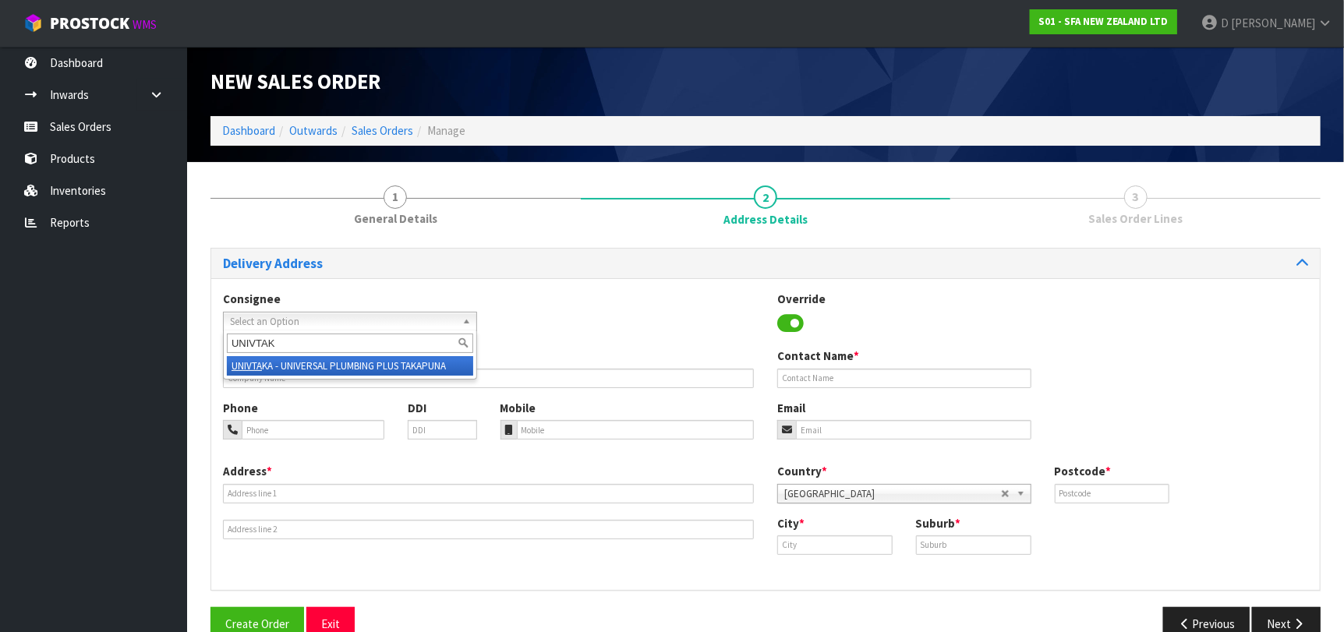
type input "UNIVTAKA"
type input "UNIVERSAL PLUMBING PLUS TAKAPUNA"
type input "[STREET_ADDRESS]"
type input "0622"
type input "[GEOGRAPHIC_DATA]"
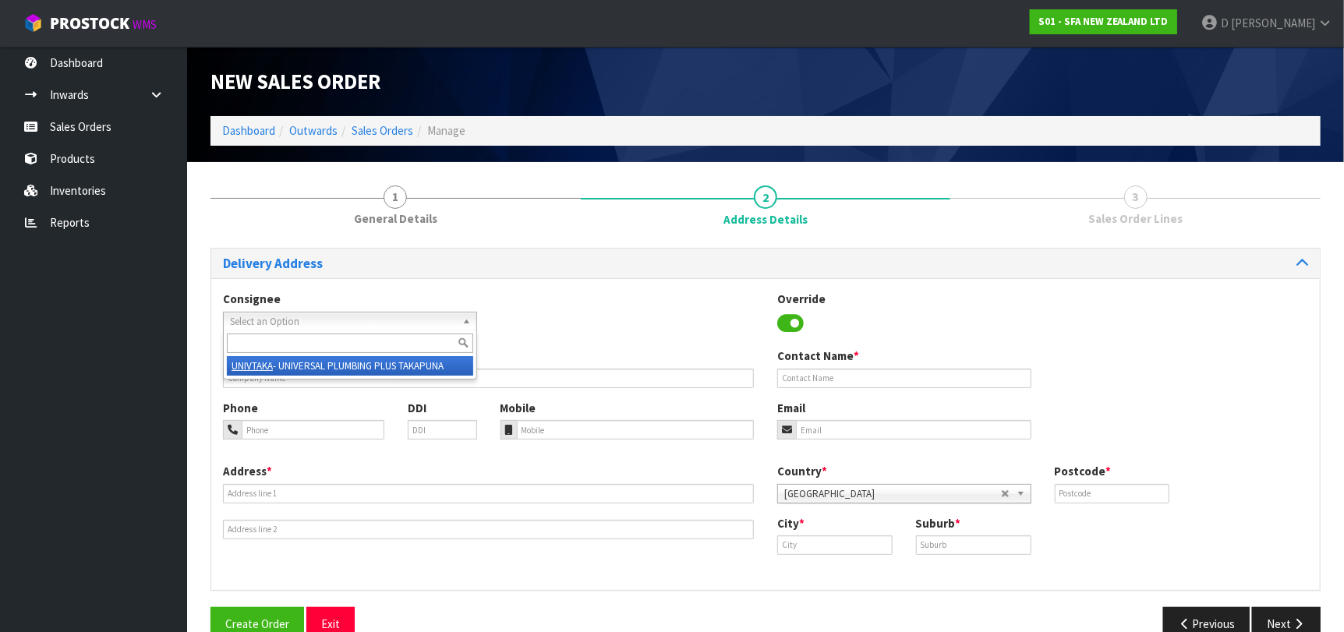
type input "TAKAPUNA"
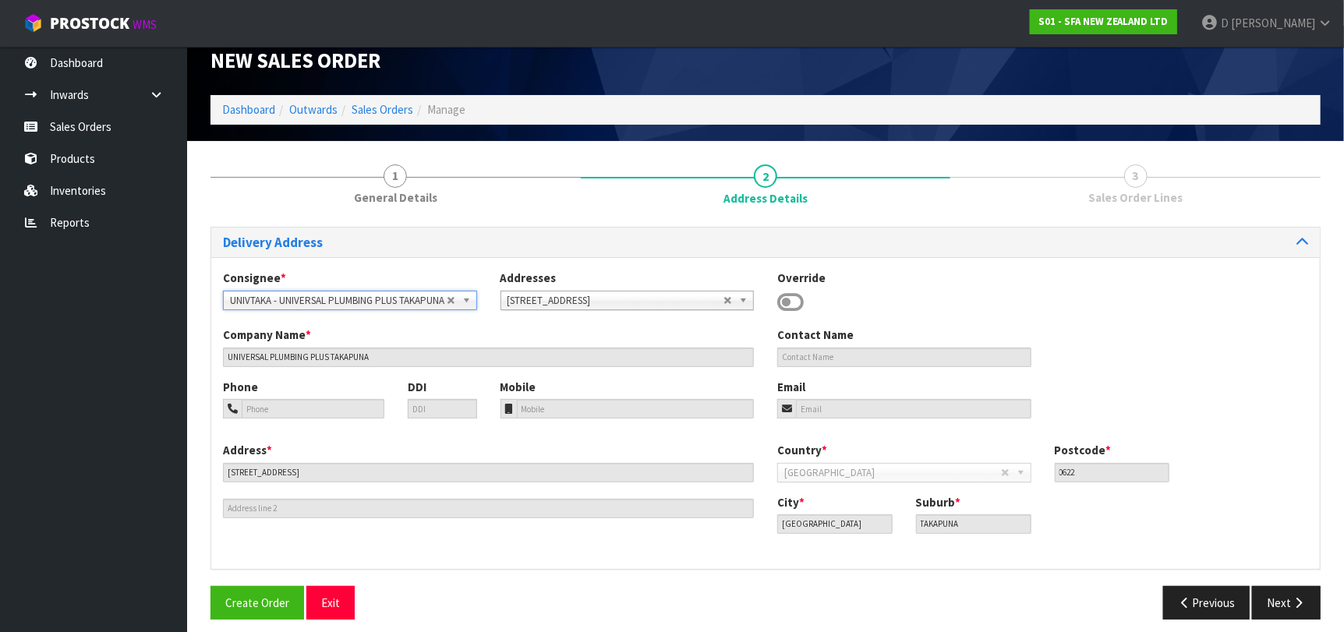
scroll to position [32, 0]
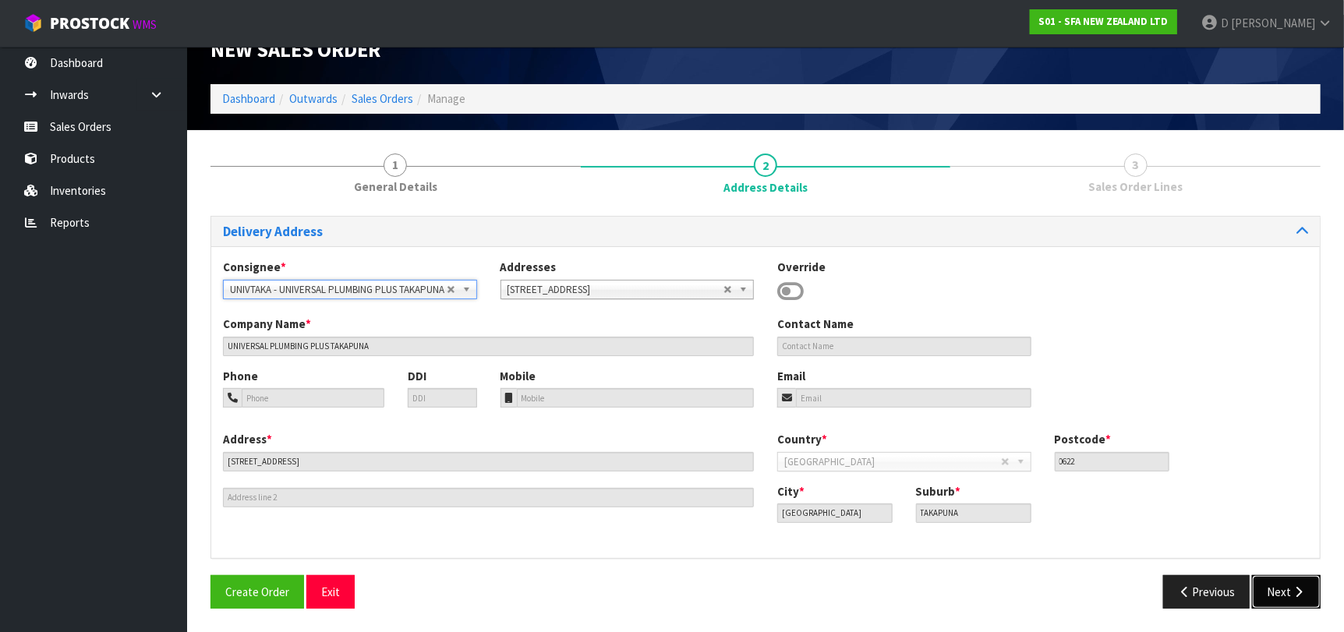
click at [1291, 599] on button "Next" at bounding box center [1286, 592] width 69 height 34
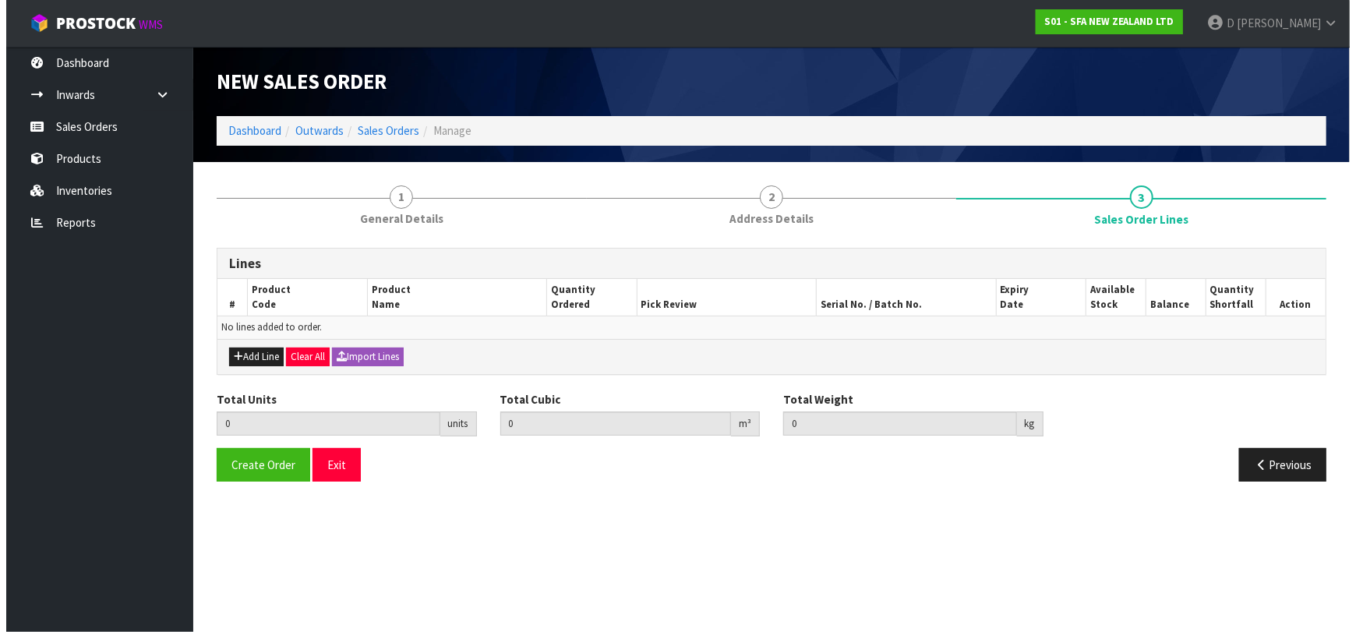
scroll to position [0, 0]
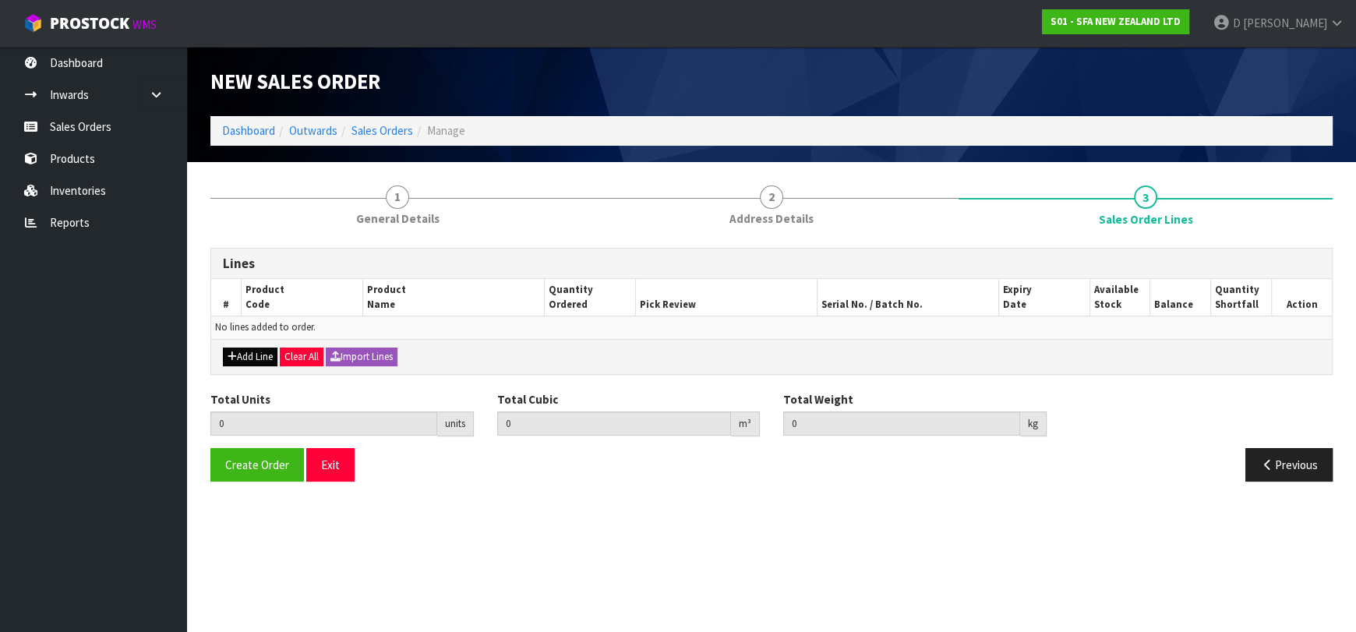
drag, startPoint x: 243, startPoint y: 345, endPoint x: 249, endPoint y: 355, distance: 11.2
click at [244, 346] on div "Add Line Clear All Import Lines" at bounding box center [771, 356] width 1121 height 35
click at [249, 355] on button "Add Line" at bounding box center [250, 357] width 55 height 19
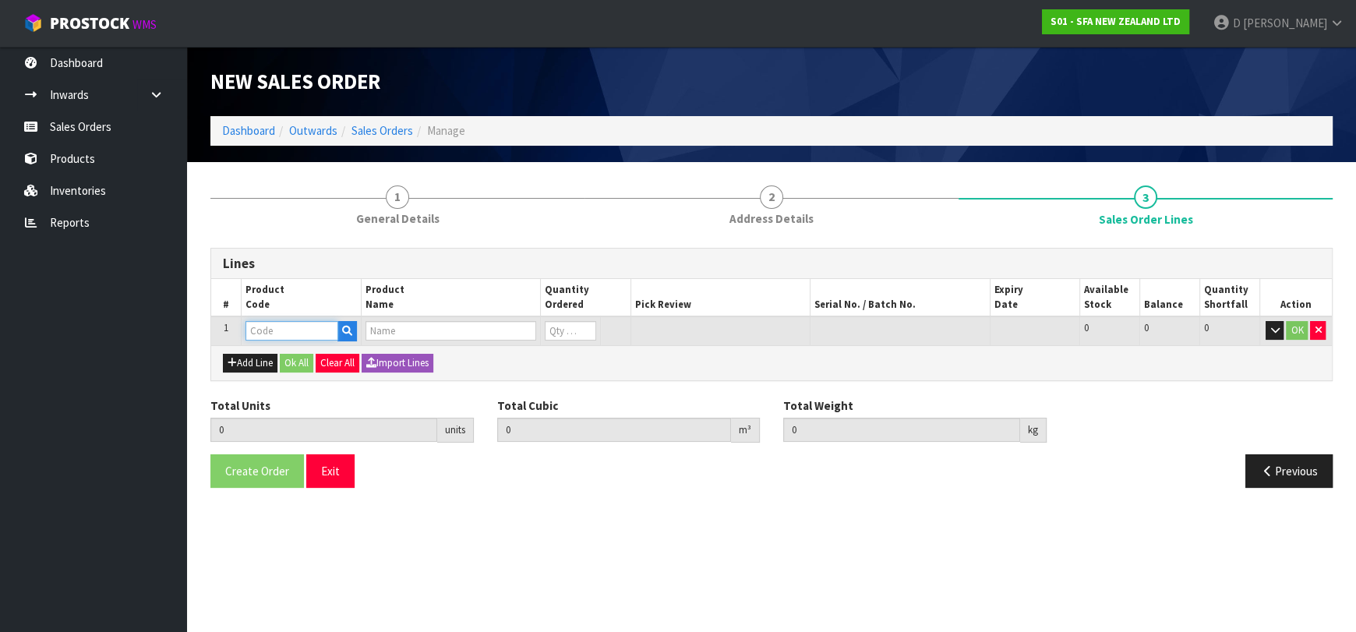
click at [309, 324] on input "text" at bounding box center [292, 330] width 93 height 19
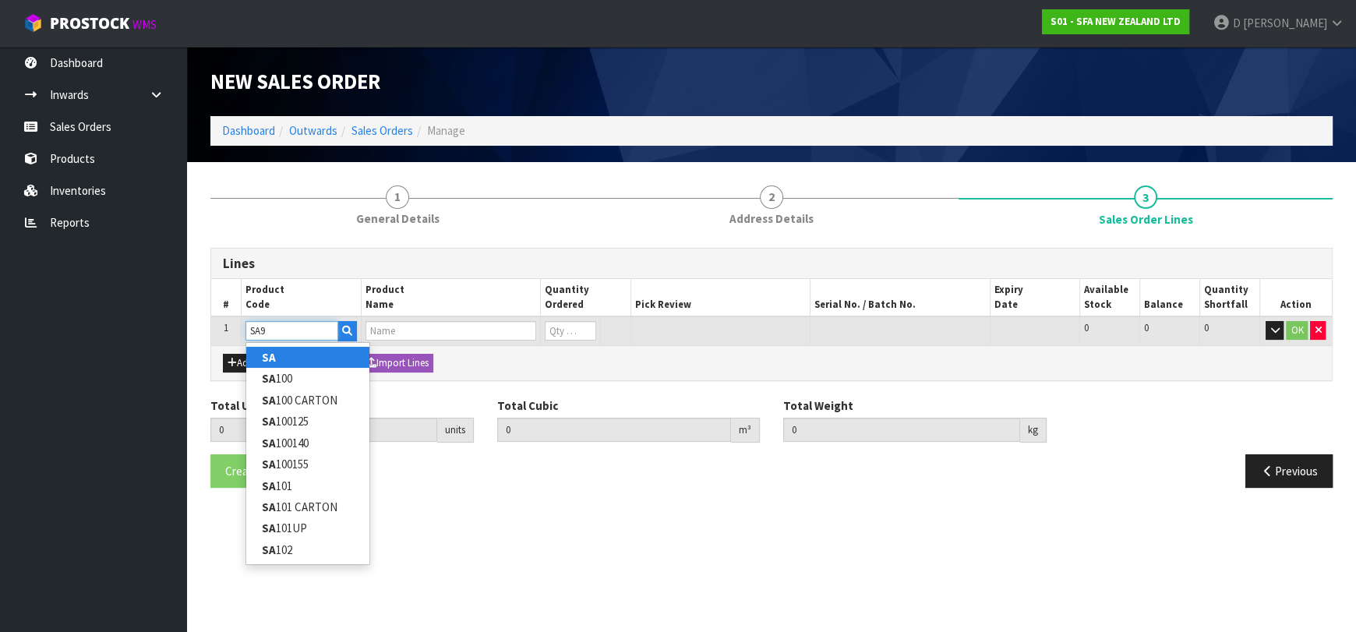
type input "SA94"
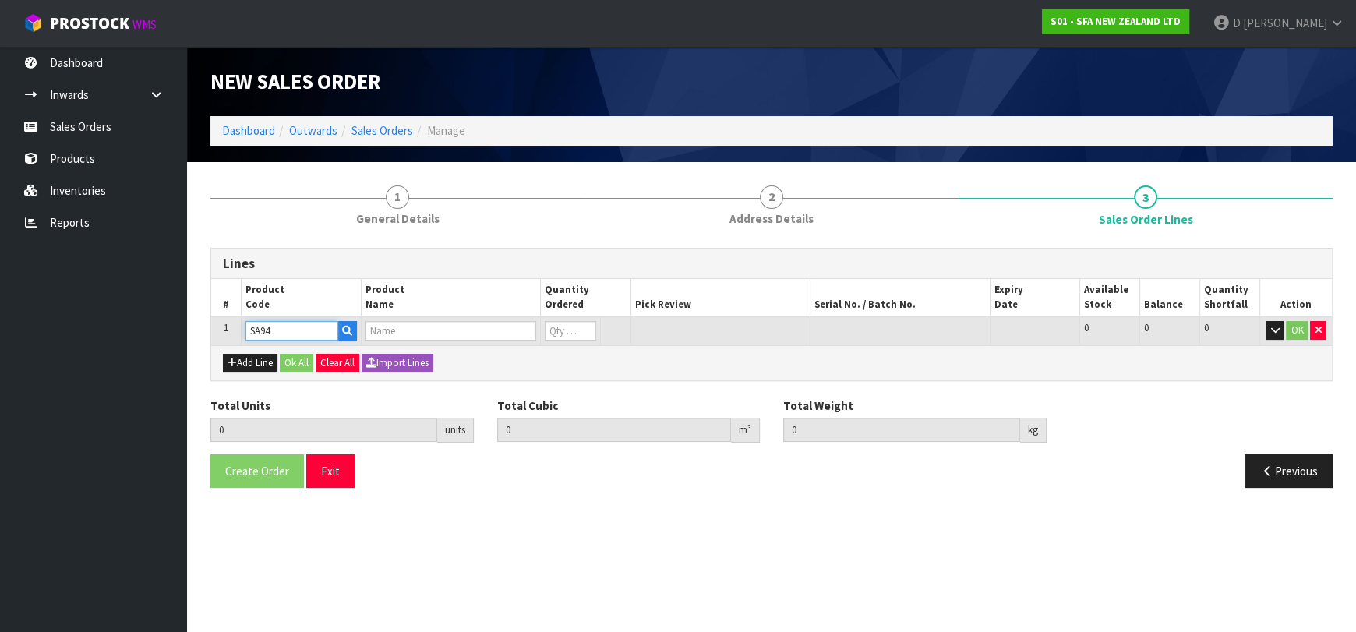
type input "0.000000"
type input "0.000"
type input "SANISHOWER UP WASTE WATER PUMP"
type input "0"
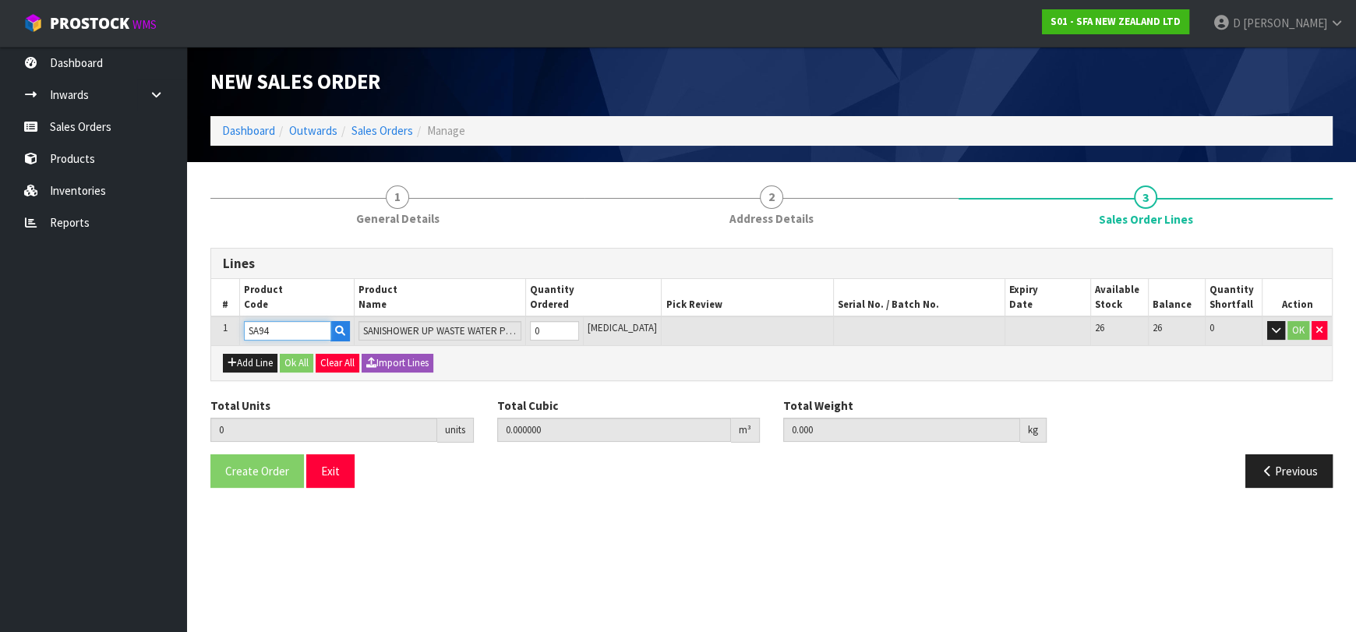
type input "SA94"
type input "1"
type input "0.01617"
type input "4.68"
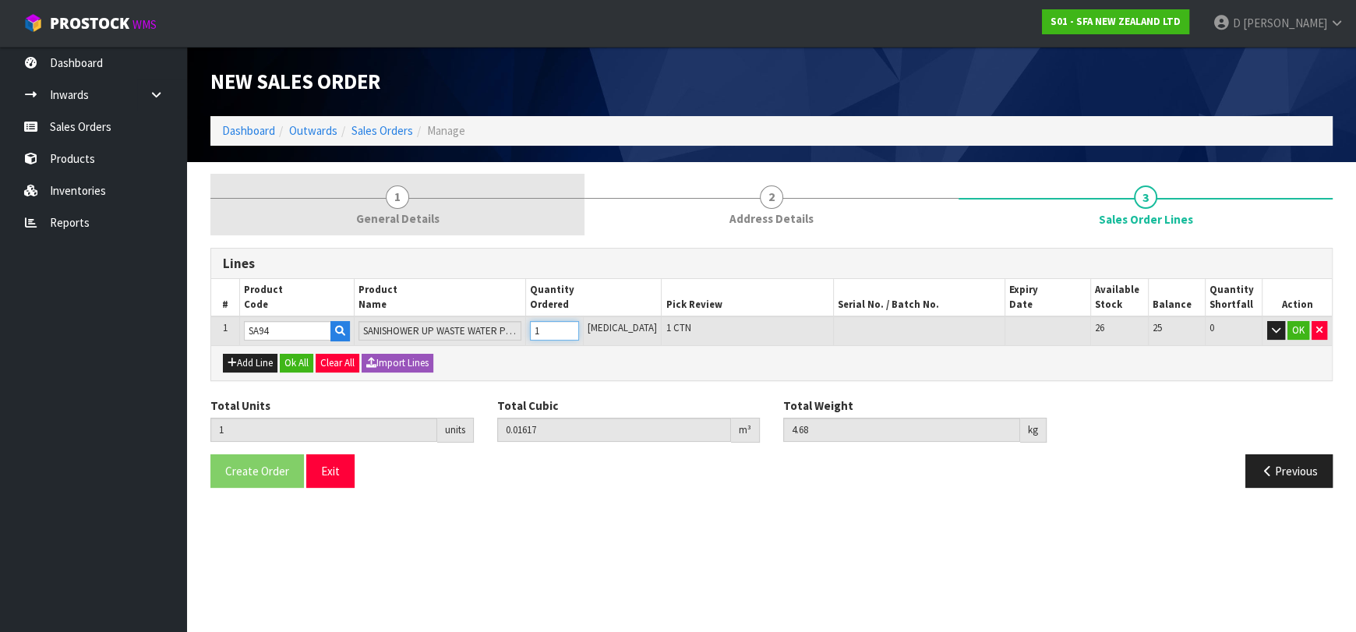
type input "1"
click at [394, 212] on span "General Details" at bounding box center [397, 218] width 83 height 16
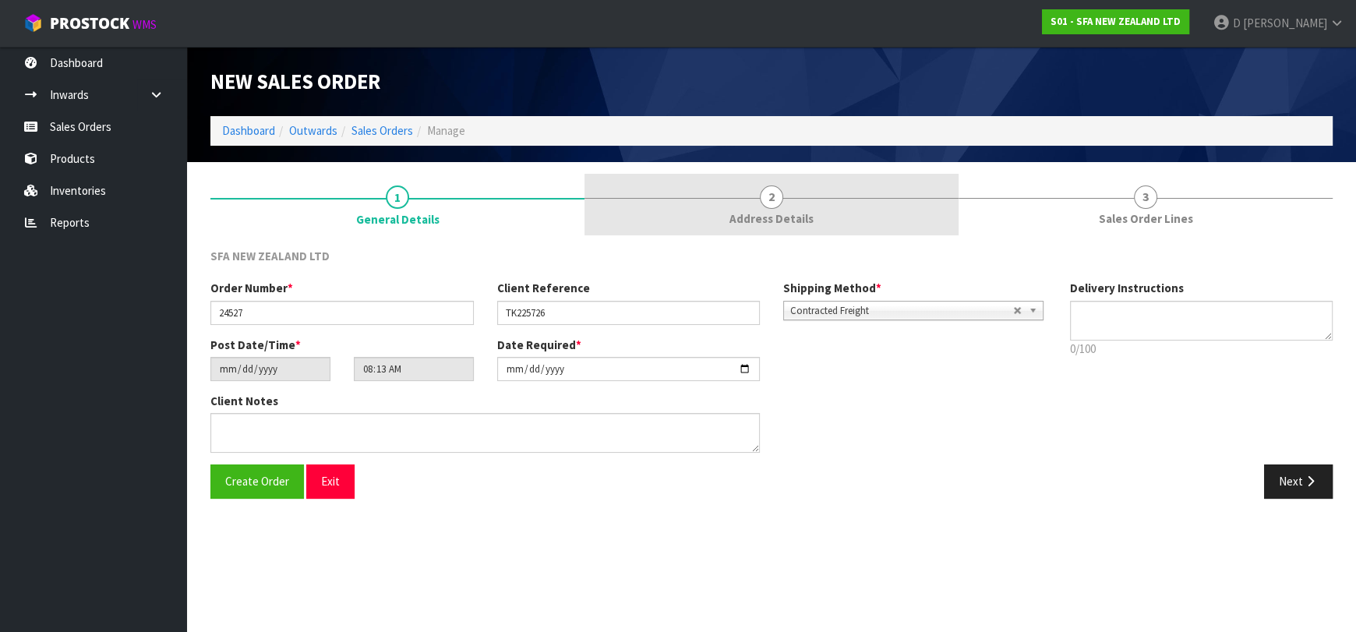
click at [669, 188] on link "2 Address Details" at bounding box center [772, 205] width 374 height 62
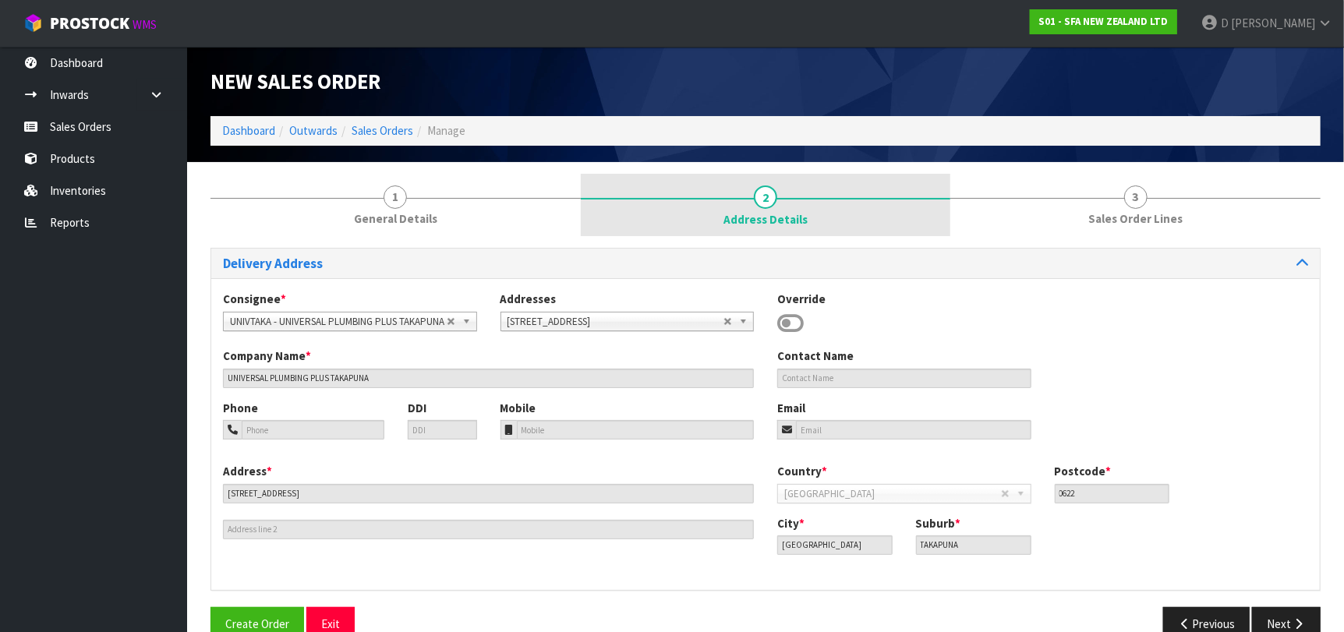
click at [666, 189] on link "2 Address Details" at bounding box center [766, 205] width 370 height 62
click at [765, 198] on span "2" at bounding box center [765, 197] width 23 height 23
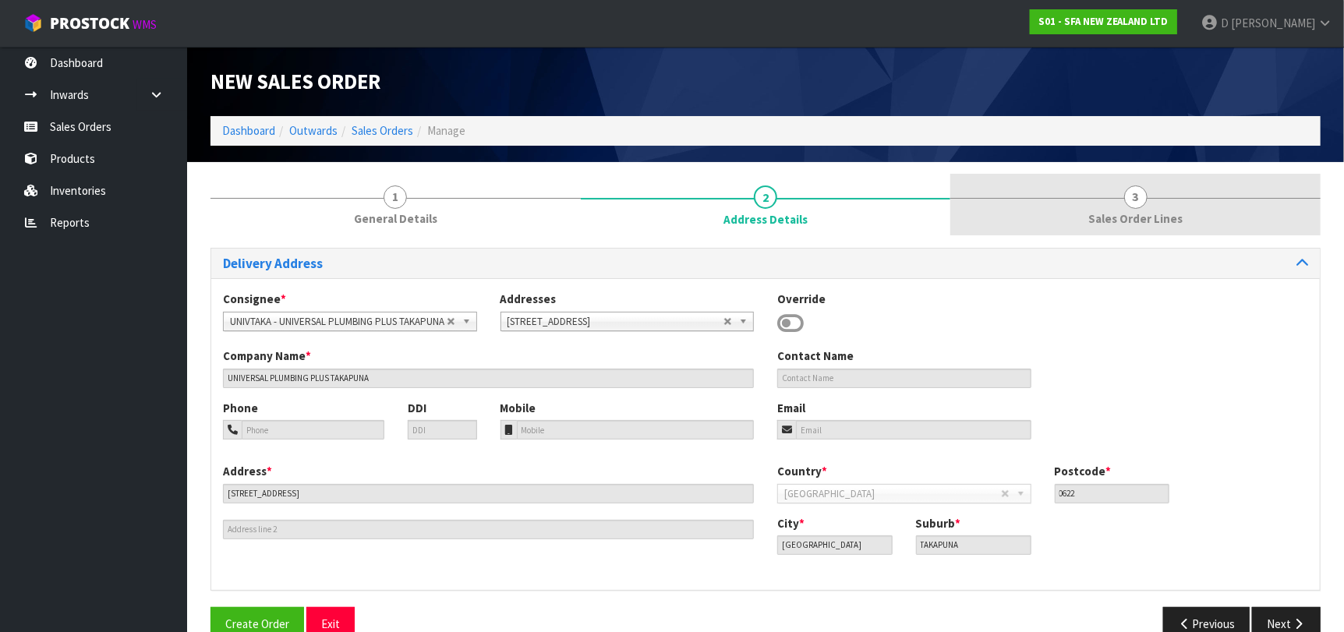
click at [988, 214] on link "3 Sales Order Lines" at bounding box center [1135, 205] width 370 height 62
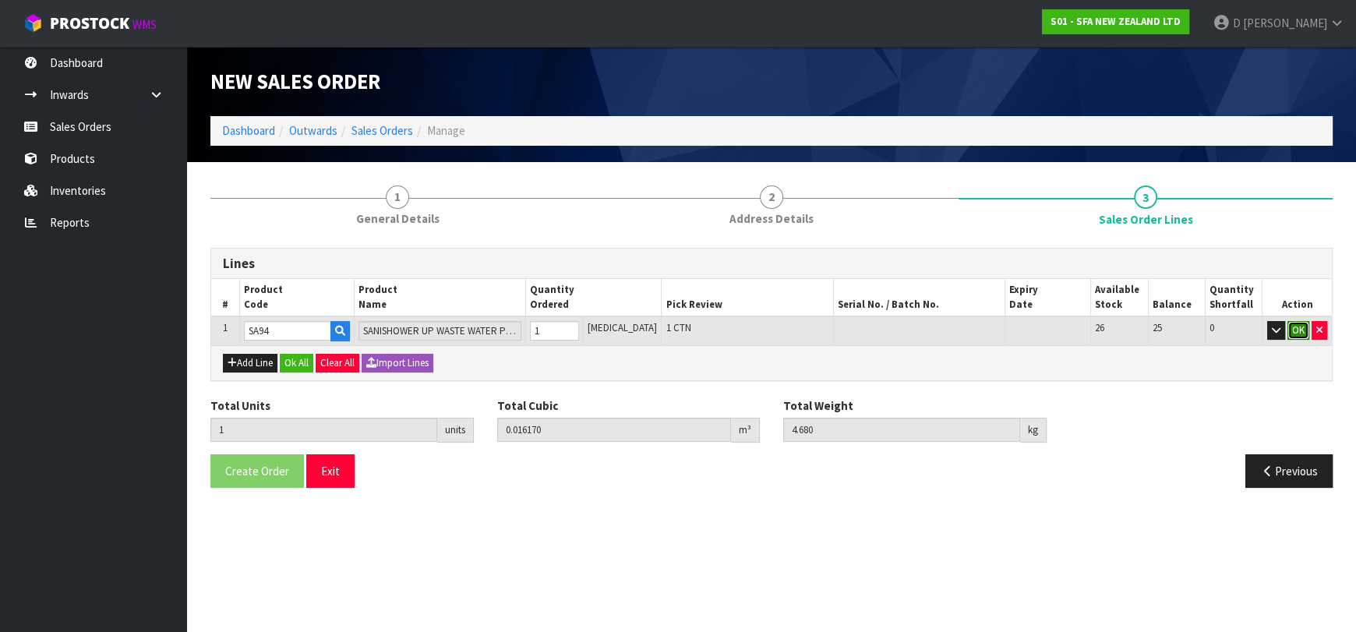
click at [1302, 330] on button "OK" at bounding box center [1299, 330] width 22 height 19
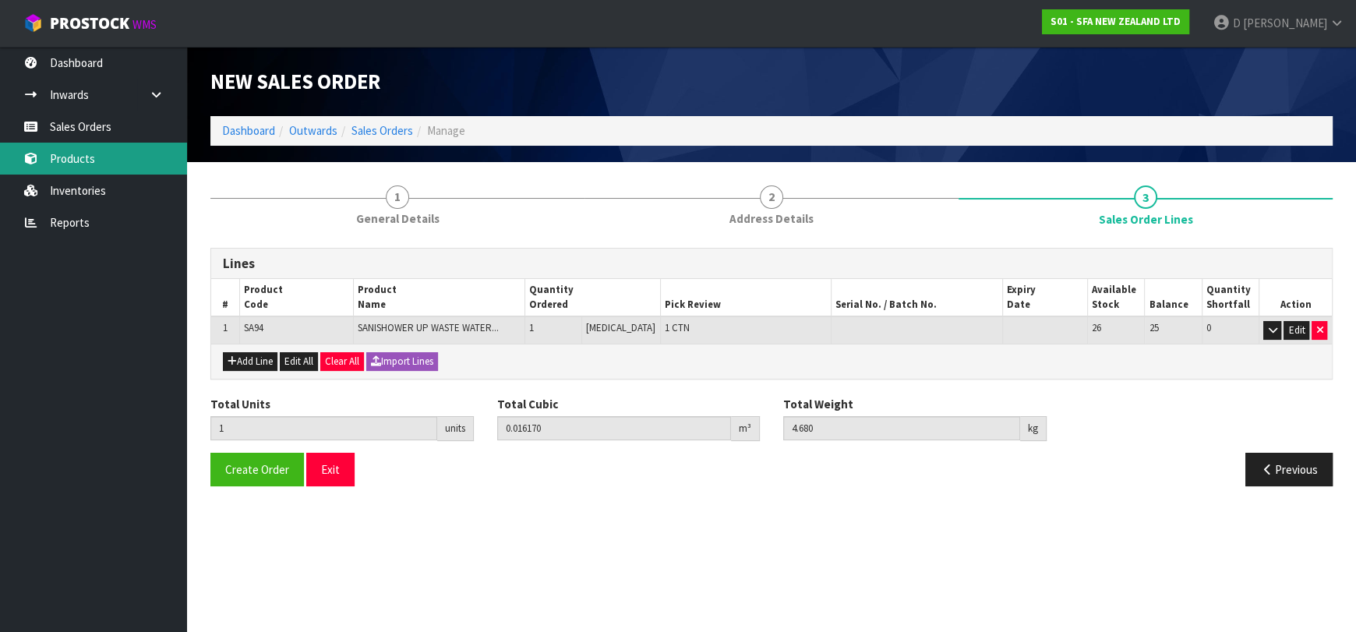
click at [87, 149] on link "Products" at bounding box center [93, 159] width 187 height 32
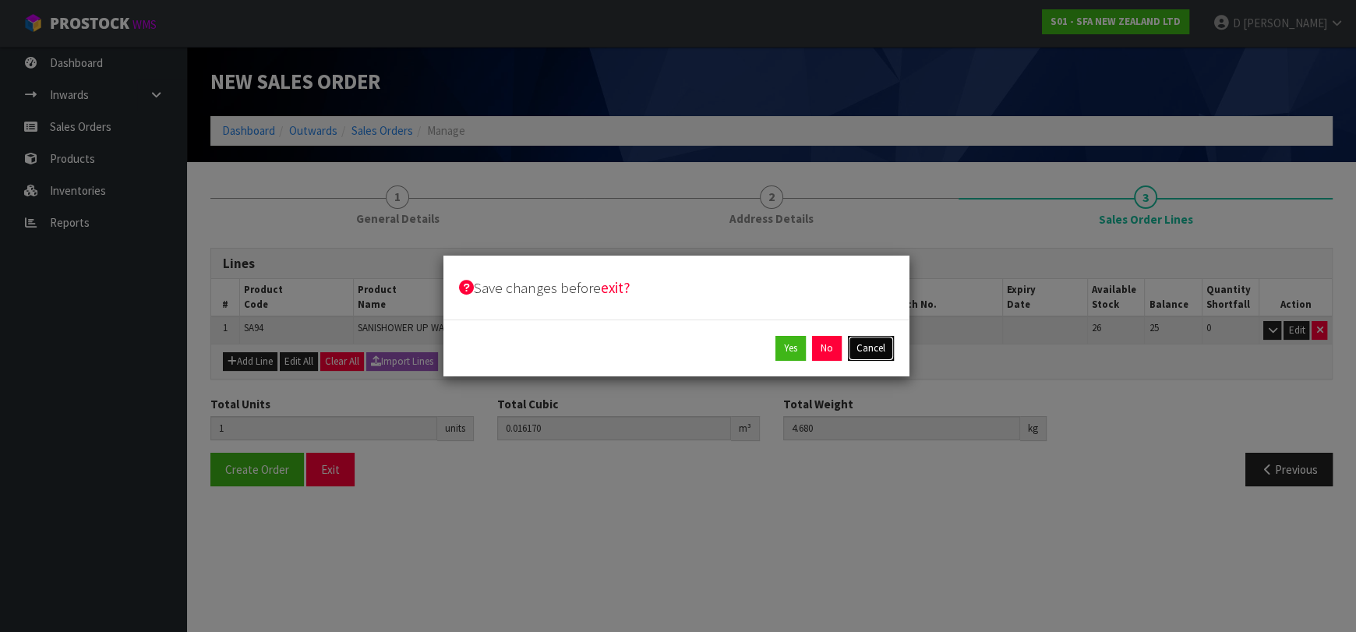
click at [882, 359] on button "Cancel" at bounding box center [871, 348] width 46 height 25
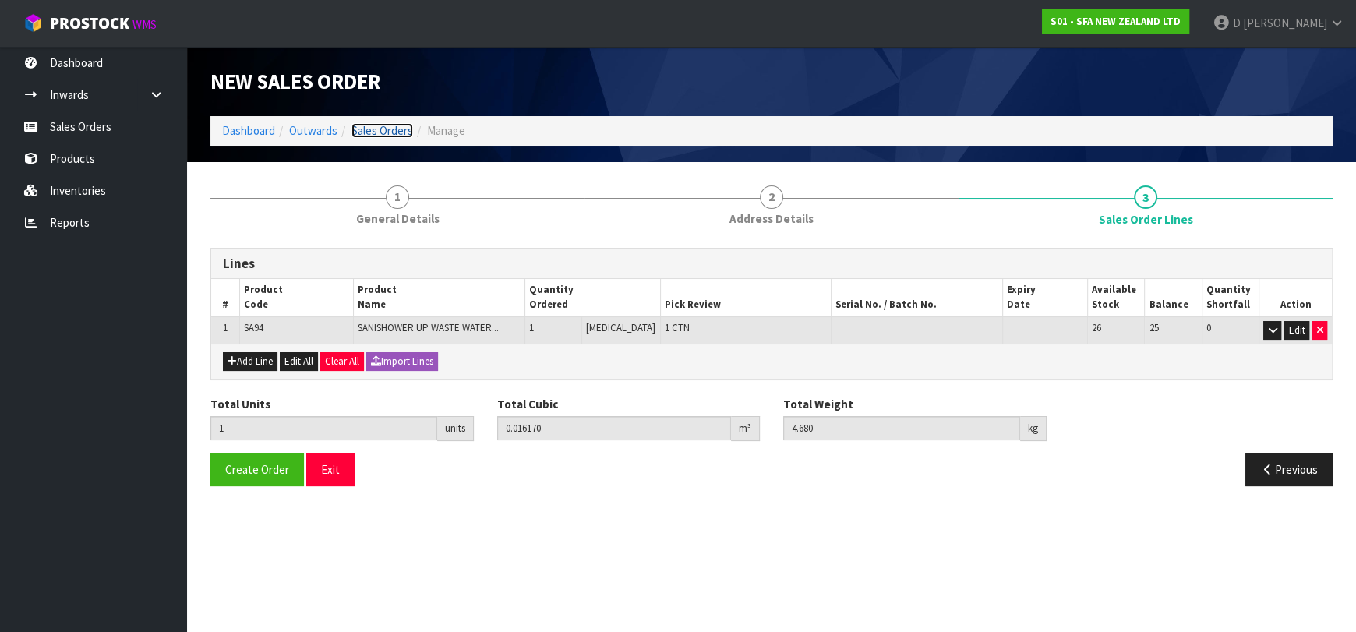
drag, startPoint x: 391, startPoint y: 130, endPoint x: 406, endPoint y: 122, distance: 17.1
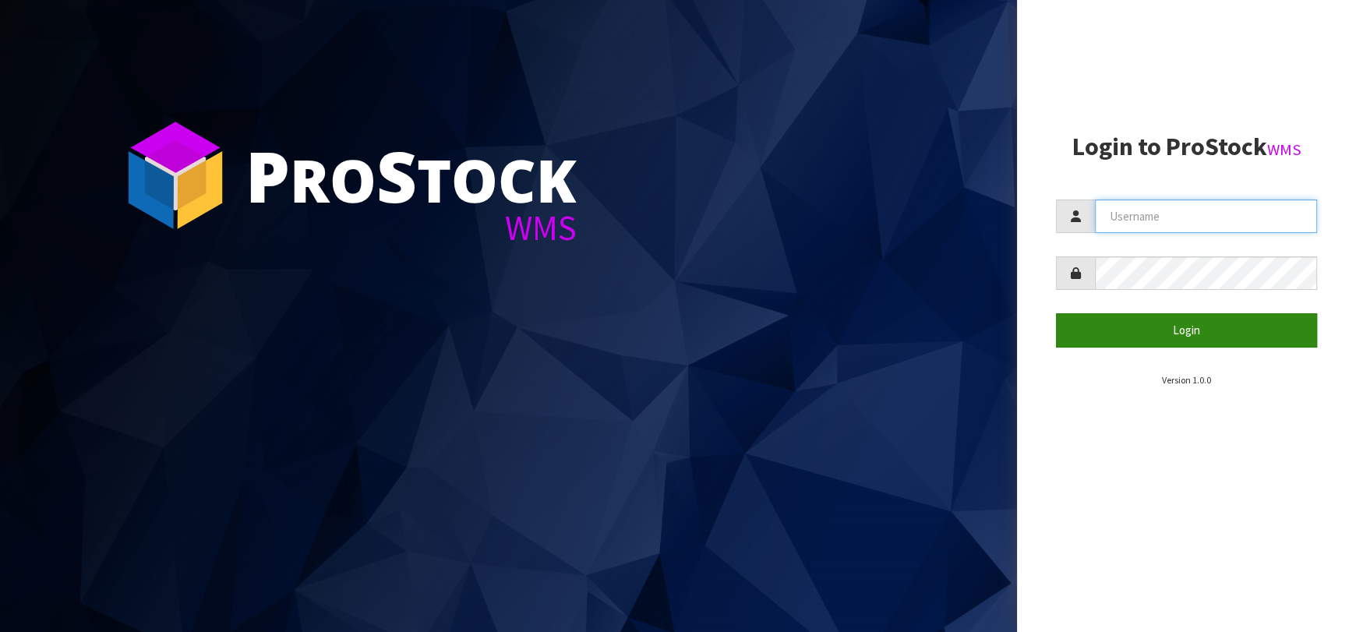
type input "[EMAIL_ADDRESS][DOMAIN_NAME]"
click at [1153, 334] on button "Login" at bounding box center [1186, 330] width 261 height 34
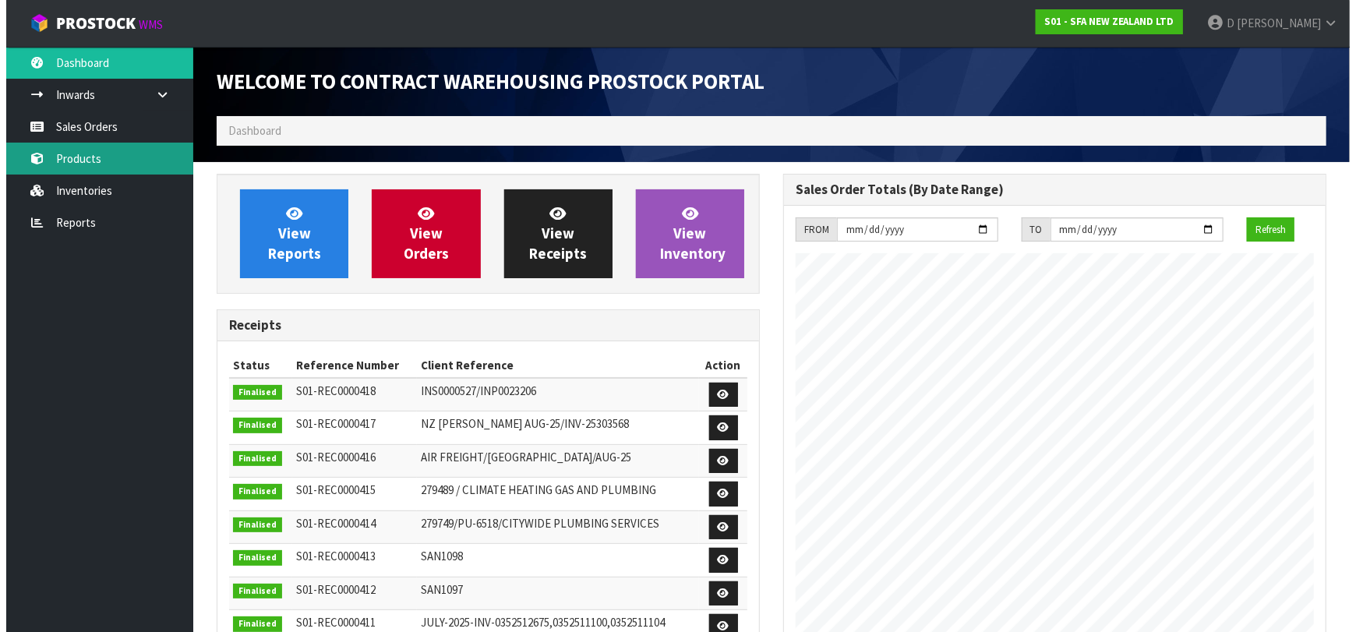
scroll to position [863, 567]
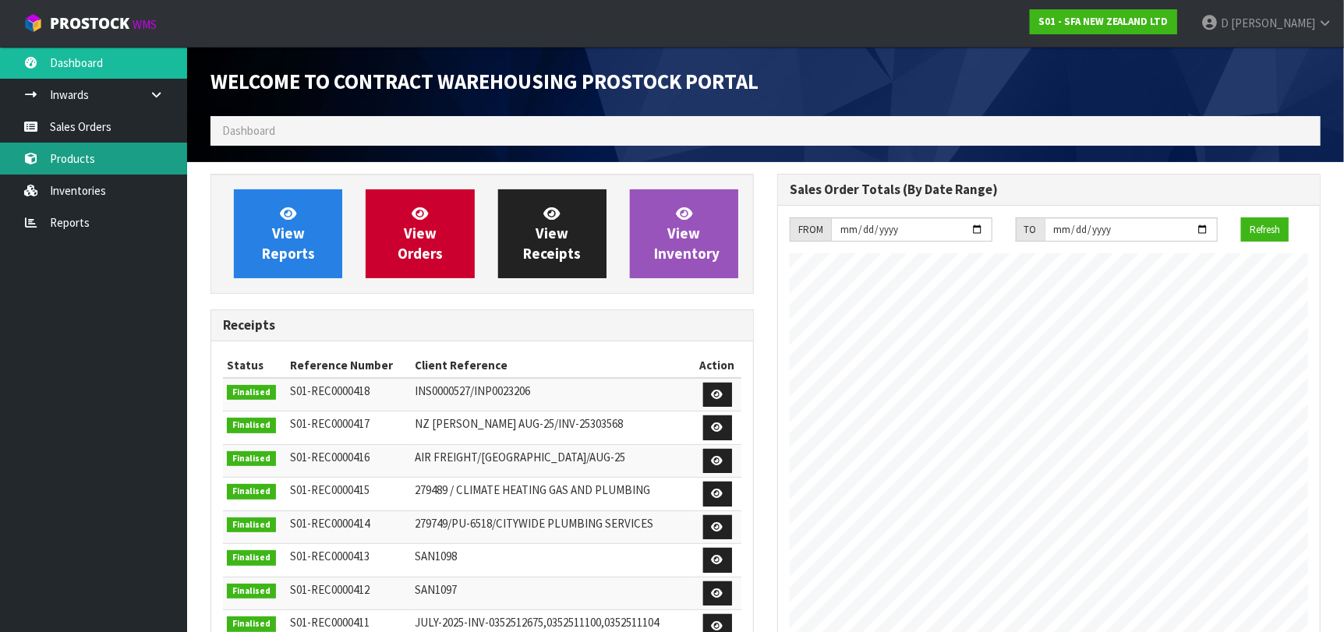
click at [77, 154] on link "Products" at bounding box center [93, 159] width 187 height 32
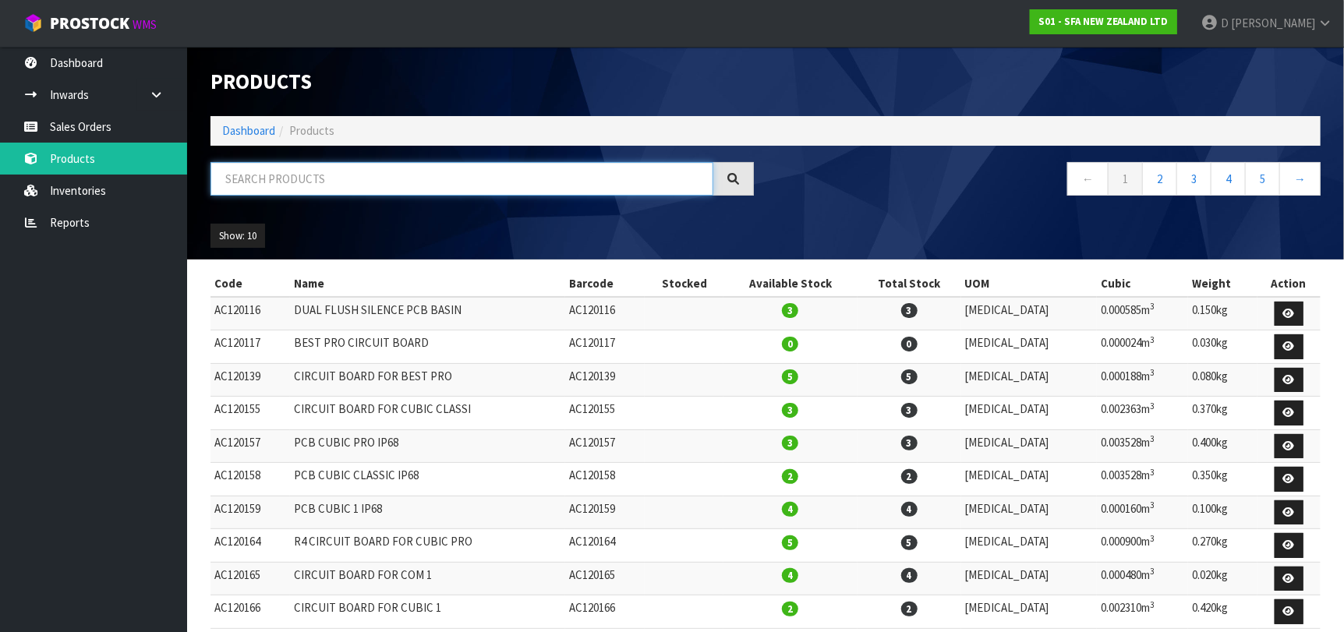
click at [288, 186] on input "text" at bounding box center [461, 179] width 503 height 34
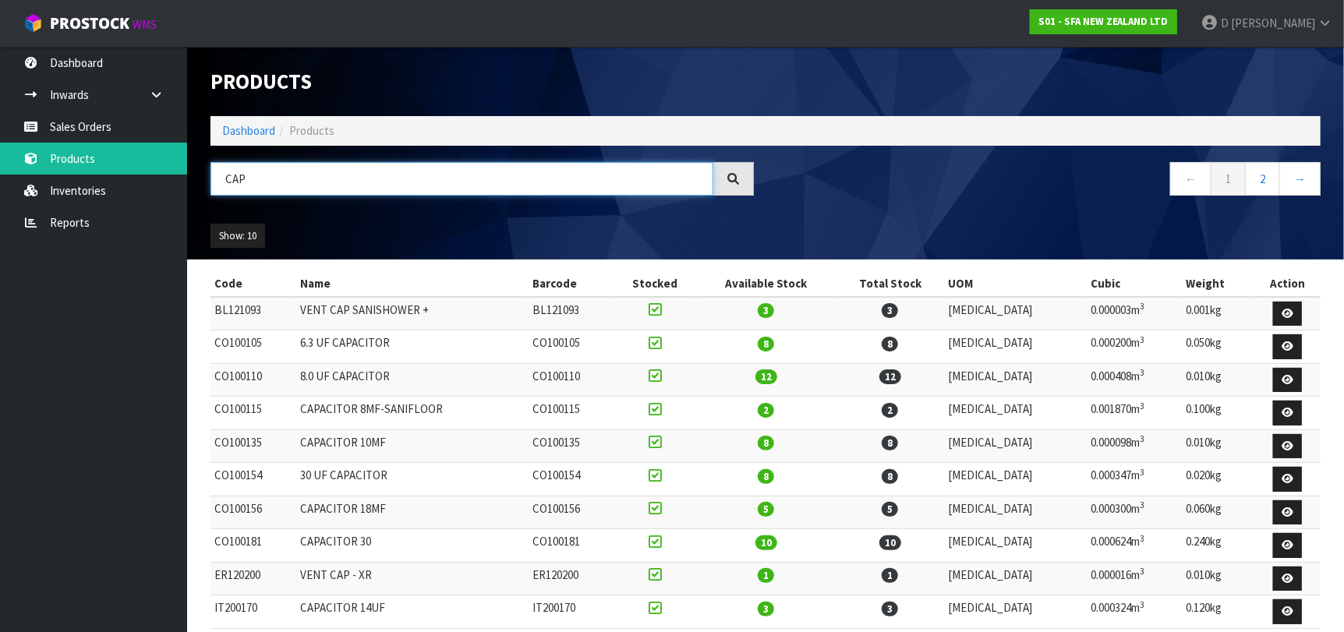
click at [259, 176] on input "CAP" at bounding box center [461, 179] width 503 height 34
type input "C"
type input "VENT"
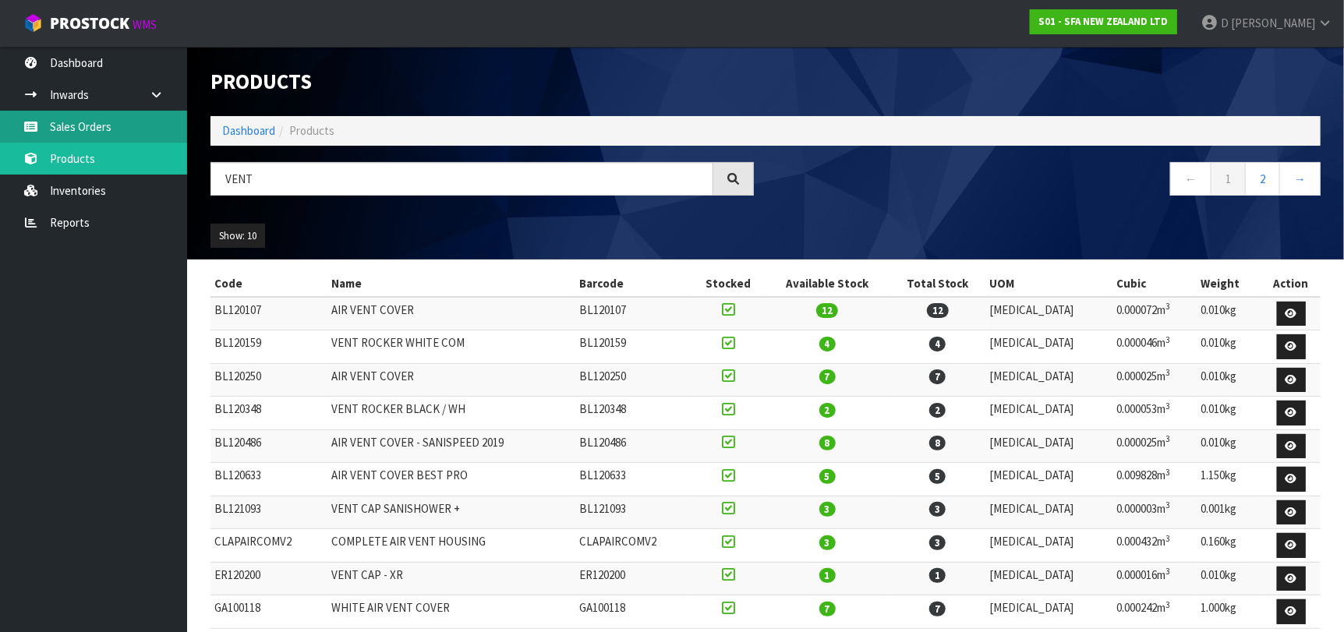
click at [75, 122] on link "Sales Orders" at bounding box center [93, 127] width 187 height 32
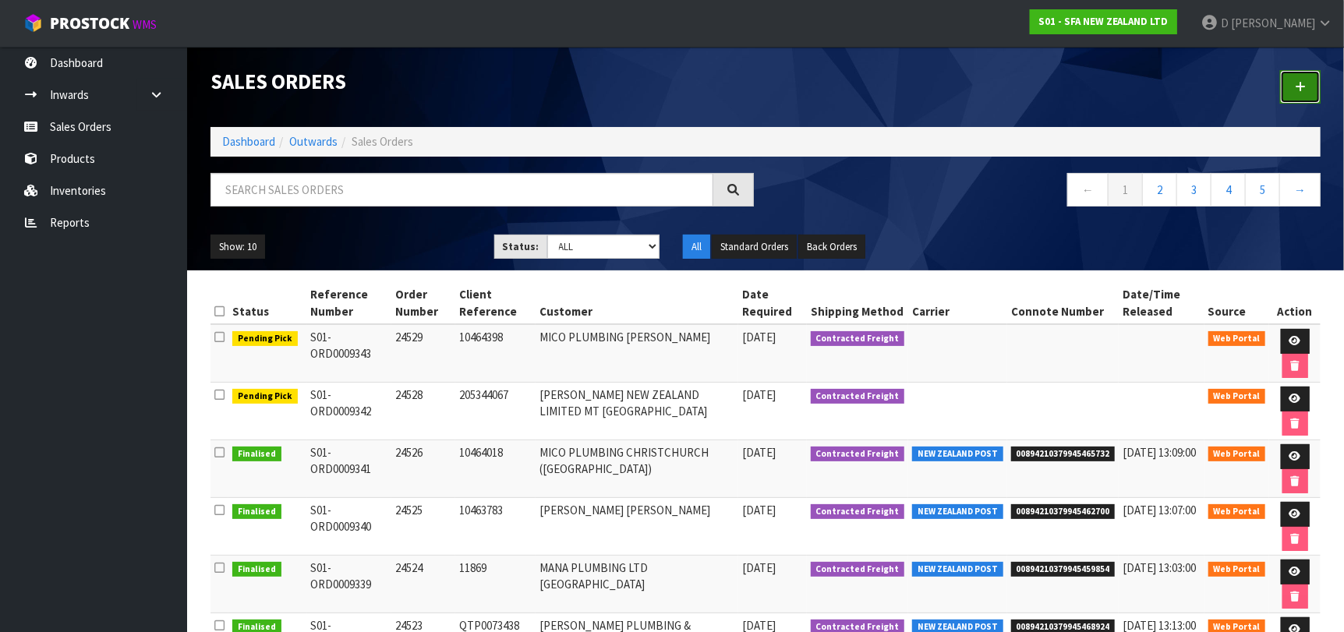
click at [1295, 87] on icon at bounding box center [1300, 87] width 11 height 12
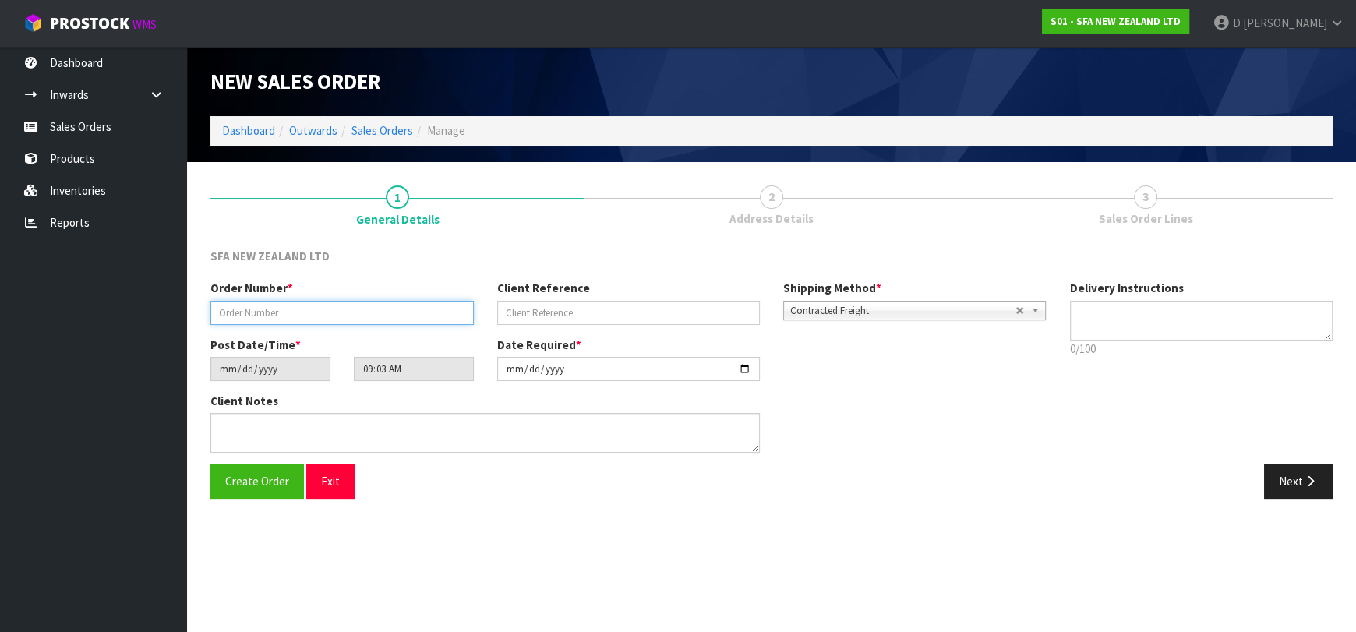
click at [373, 302] on input "text" at bounding box center [341, 313] width 263 height 24
click at [290, 304] on input "text" at bounding box center [341, 313] width 263 height 24
type input "24530"
type input "WTY"
click at [1283, 472] on button "Next" at bounding box center [1298, 482] width 69 height 34
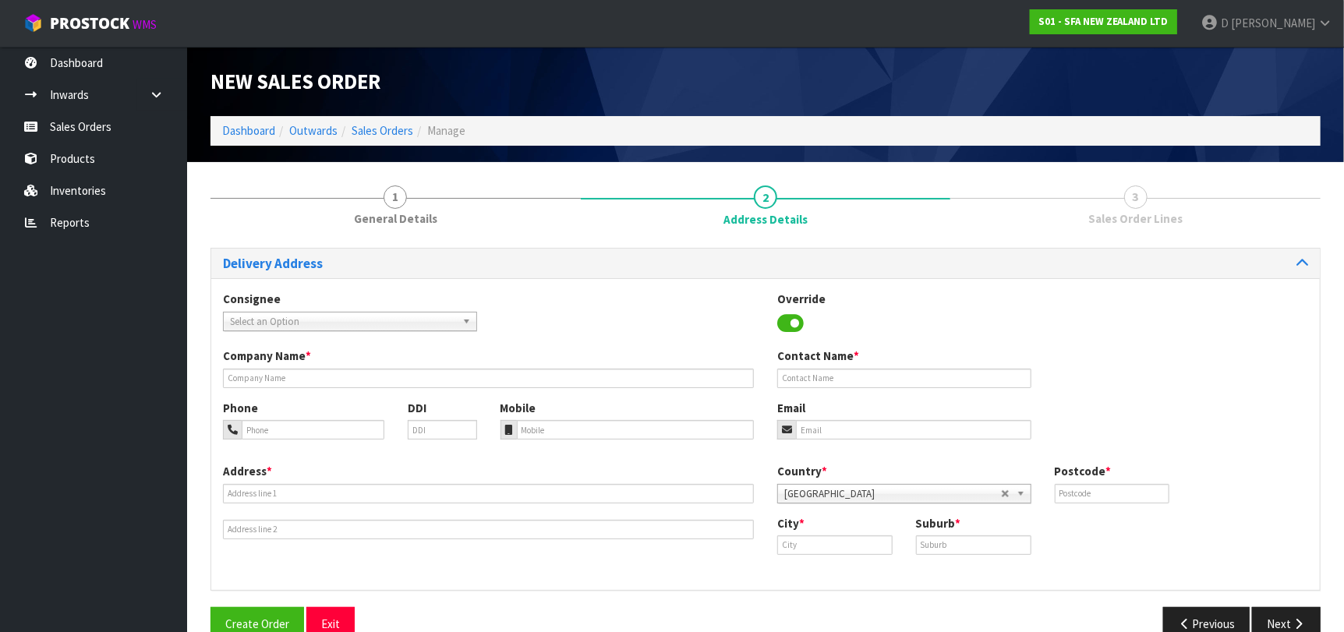
click at [380, 327] on span "Select an Option" at bounding box center [343, 322] width 226 height 19
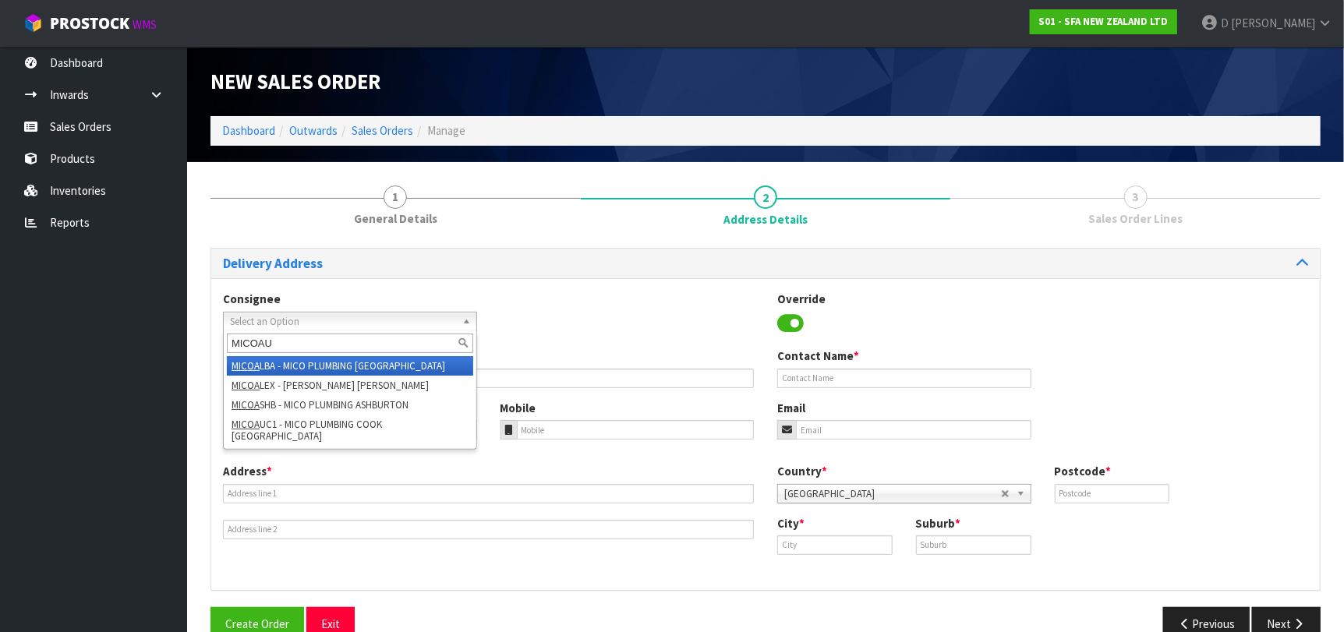
type input "MICOAUC"
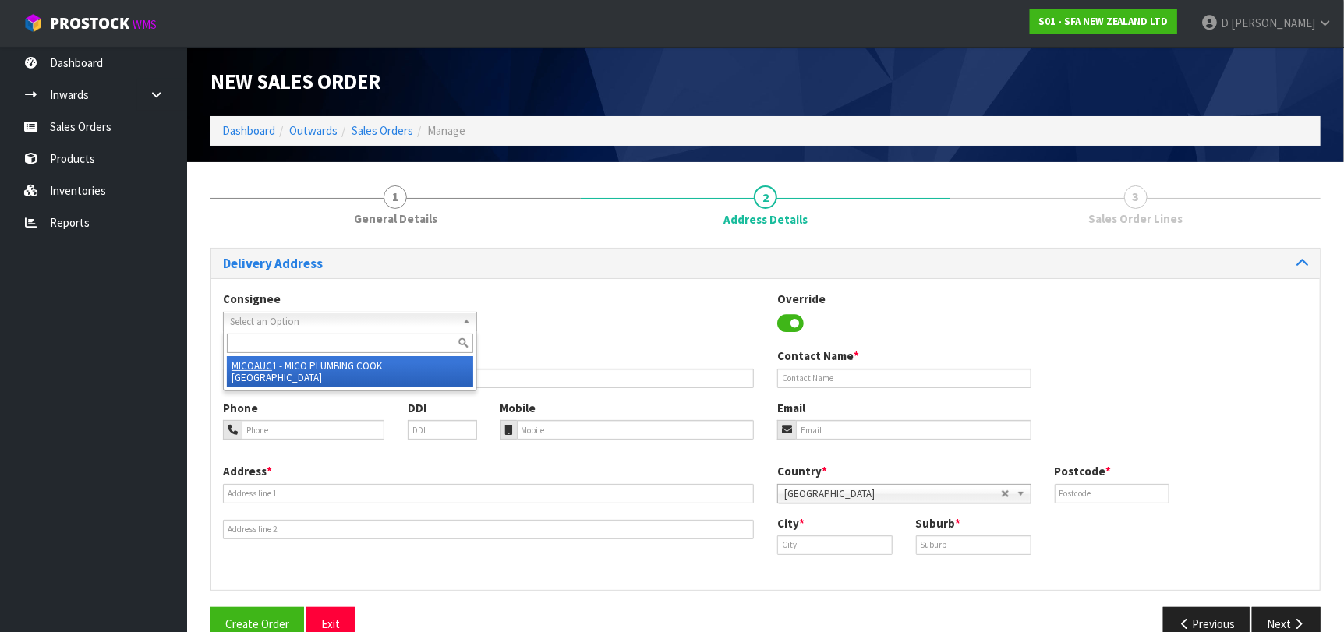
type input "MICO PLUMBING COOK ST AKL CITY"
type input "64 COOK STREET"
type input "1010"
type input "[GEOGRAPHIC_DATA]"
type input "AUCKLAND CENTRAL"
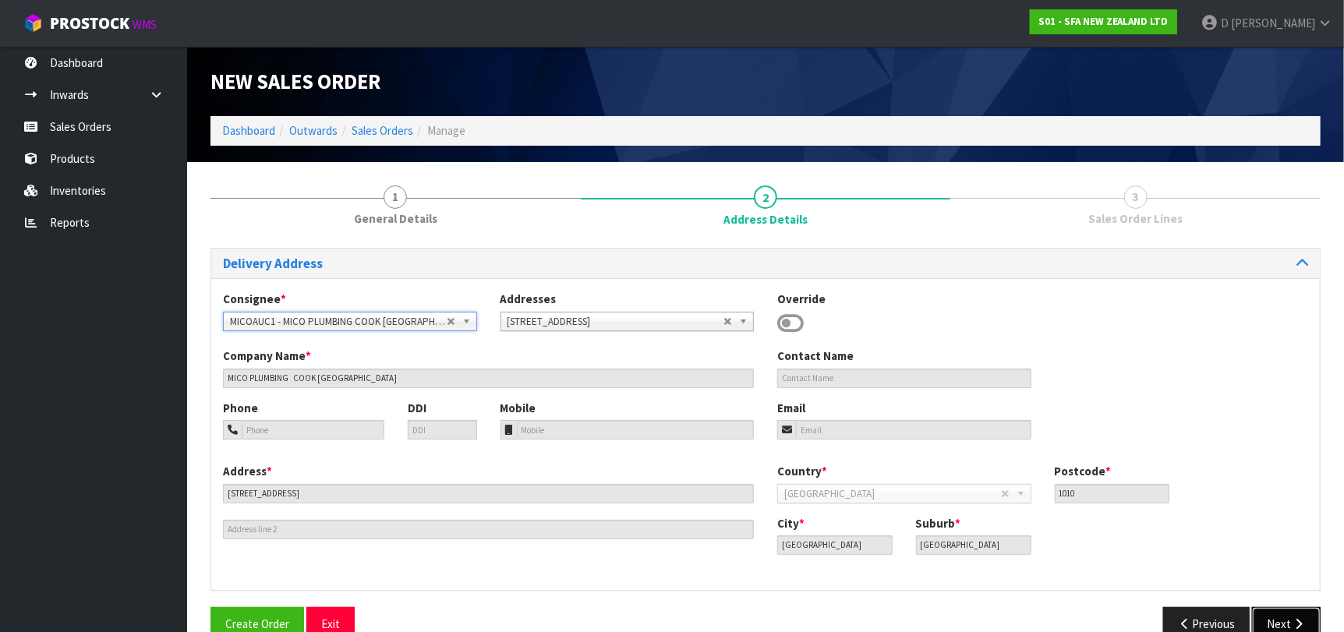
click at [1280, 617] on button "Next" at bounding box center [1286, 624] width 69 height 34
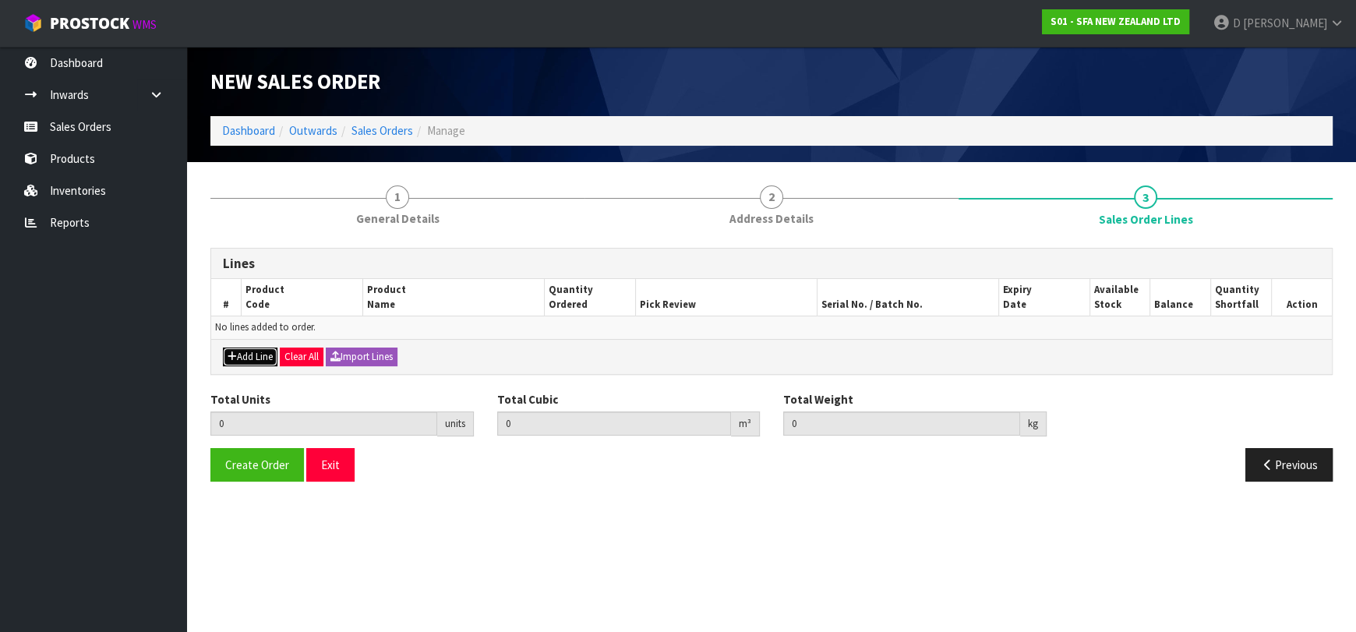
click at [272, 357] on button "Add Line" at bounding box center [250, 357] width 55 height 19
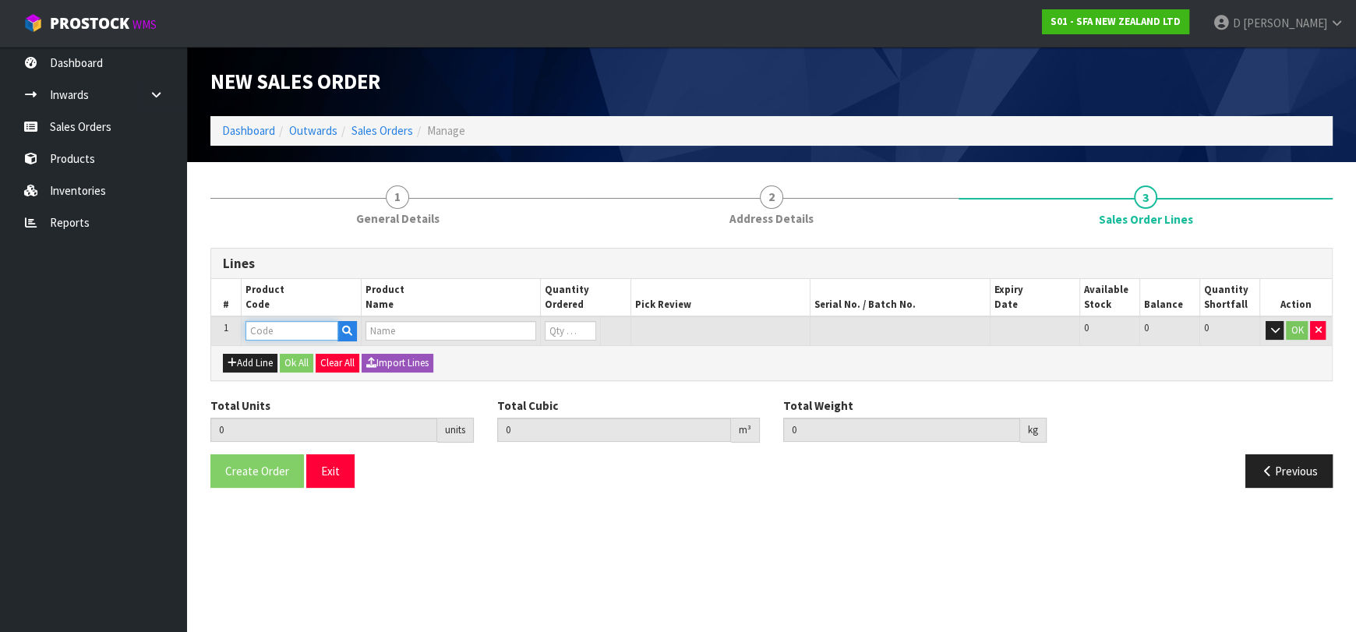
click at [274, 334] on input "text" at bounding box center [292, 330] width 93 height 19
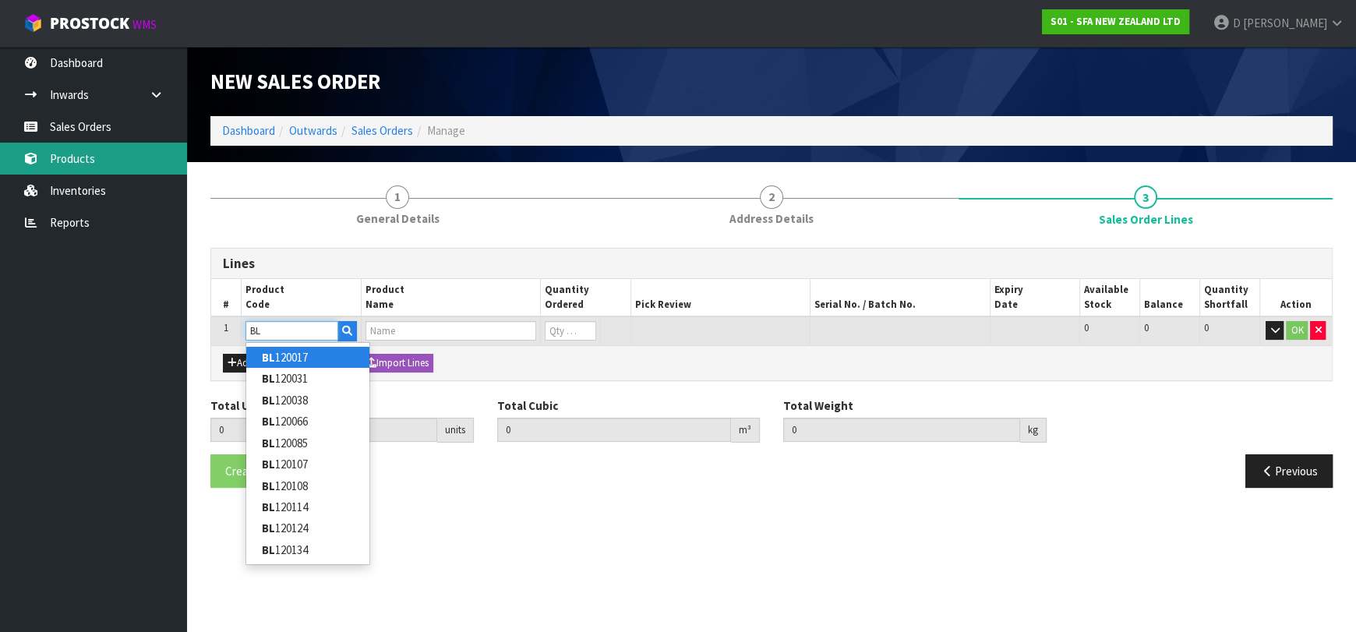
type input "BL"
click at [313, 334] on input "text" at bounding box center [292, 330] width 93 height 19
paste input "BL120486"
type input "BL120486"
type input "0.000000"
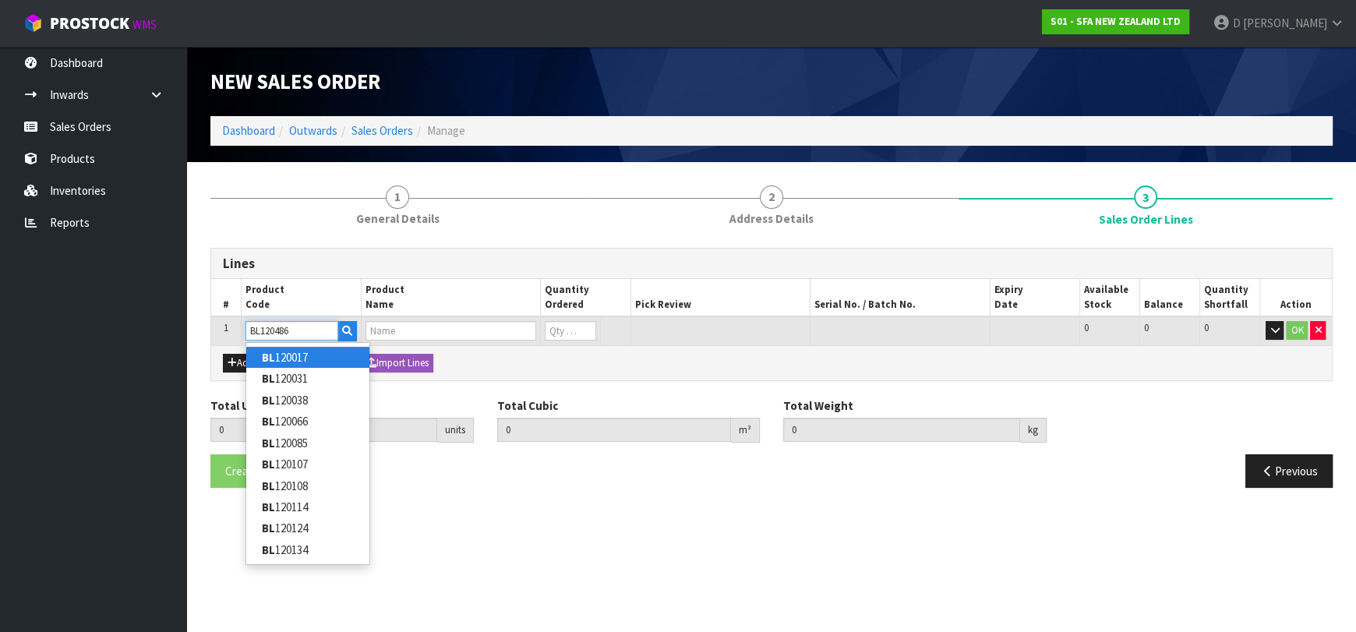
type input "0.000"
type input "AIR VENT COVER - SANISPEED 2019"
type input "0"
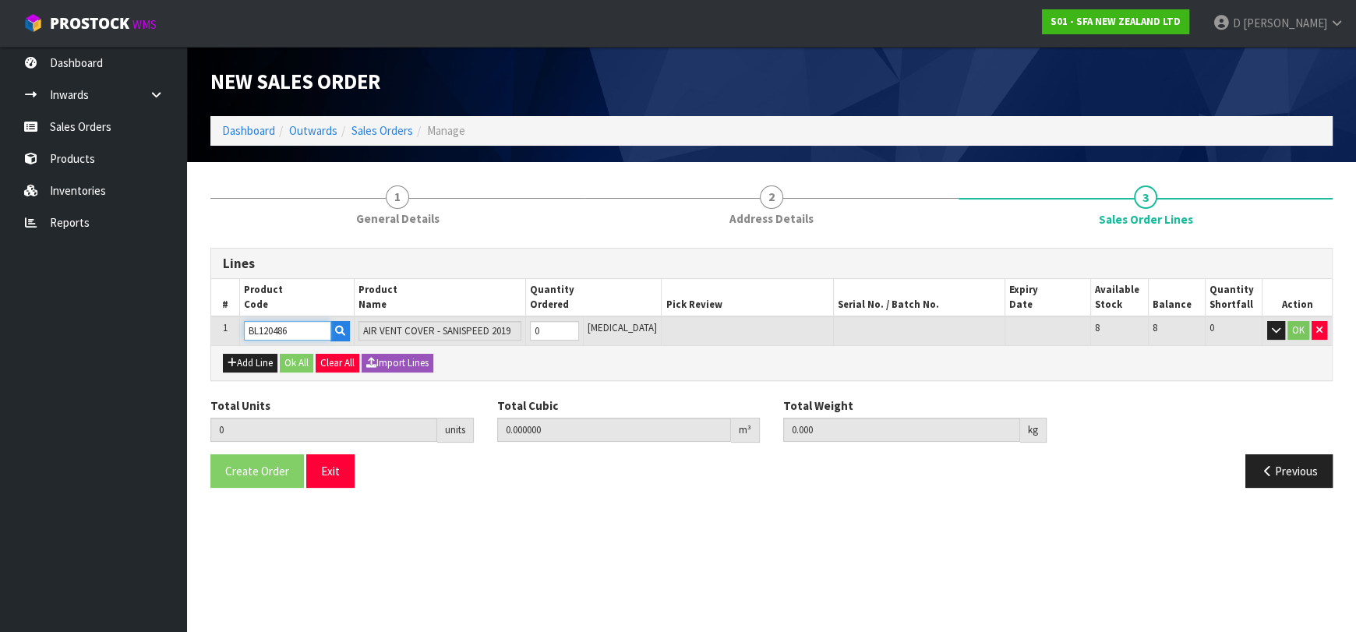
type input "BL120486"
type input "1"
type input "0.000025"
type input "0.01"
type input "1"
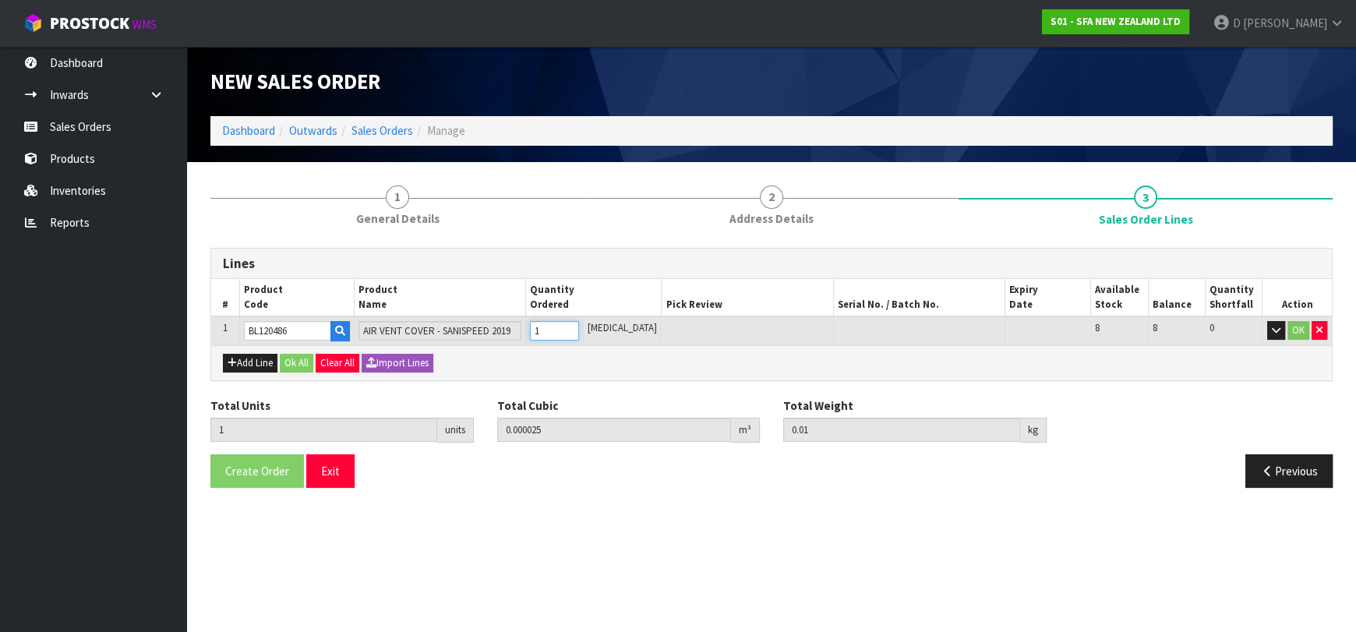
click at [578, 327] on input "1" at bounding box center [554, 330] width 48 height 19
click at [1289, 329] on button "OK" at bounding box center [1299, 330] width 22 height 19
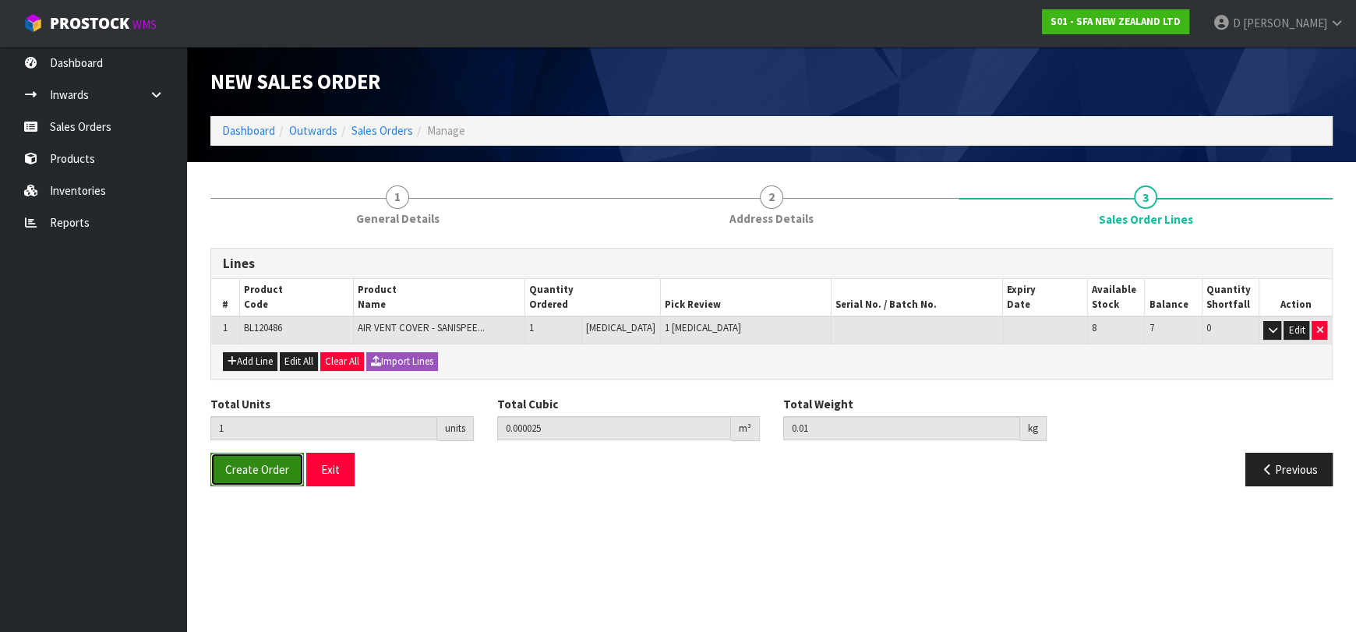
drag, startPoint x: 250, startPoint y: 468, endPoint x: 295, endPoint y: 484, distance: 48.1
click at [251, 468] on span "Create Order" at bounding box center [257, 469] width 64 height 15
click at [295, 459] on button "Create Order" at bounding box center [257, 470] width 94 height 34
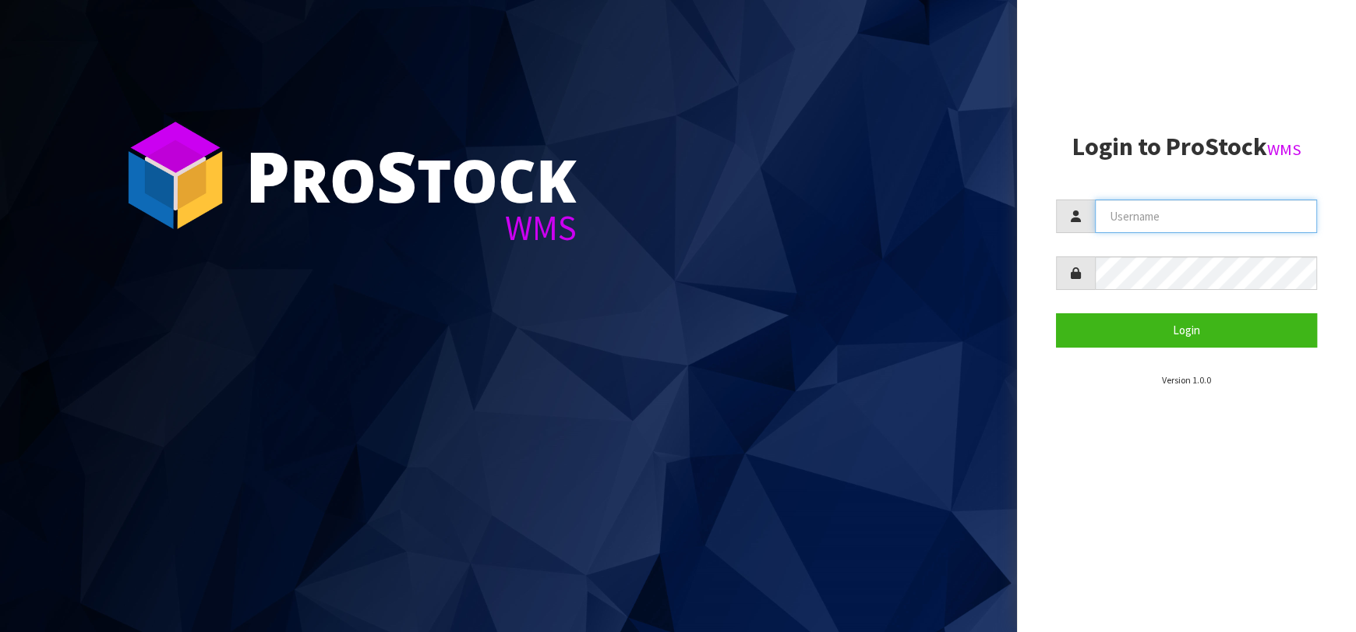
type input "dkl@saniflo.com.au"
click at [1153, 350] on section "Login to ProStock WMS dkl@saniflo.com.au Login Version 1.0.0" at bounding box center [1186, 260] width 261 height 254
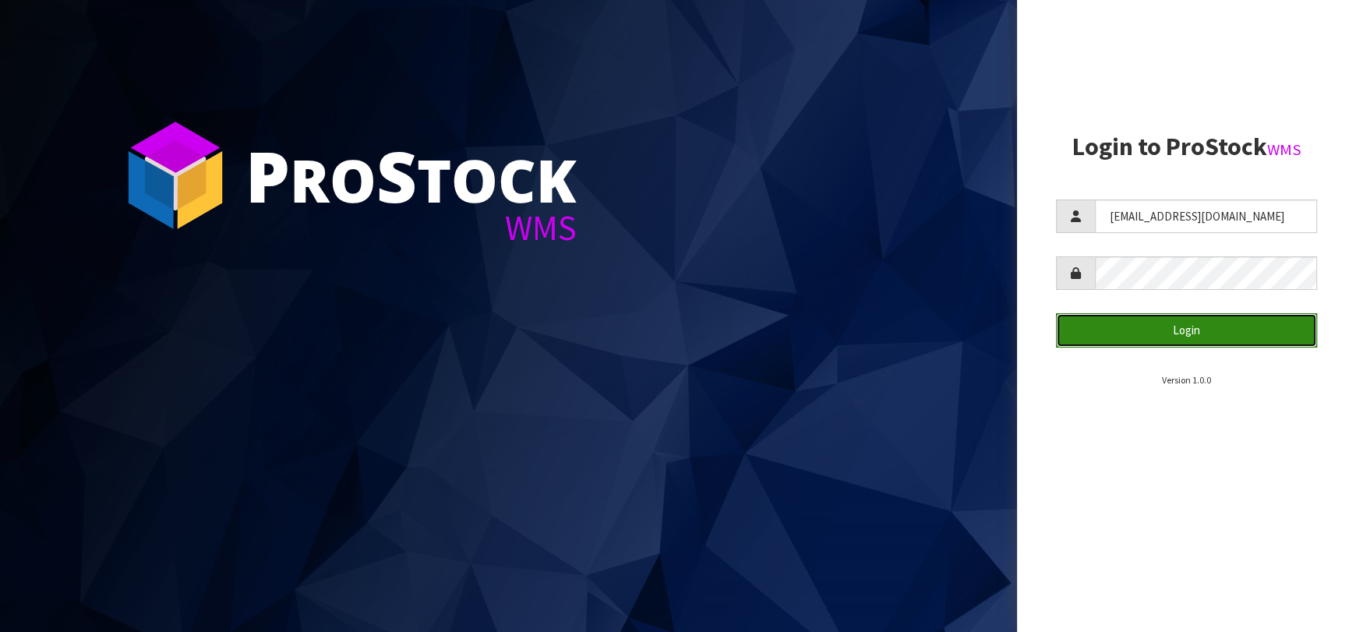
click at [1143, 338] on button "Login" at bounding box center [1186, 330] width 261 height 34
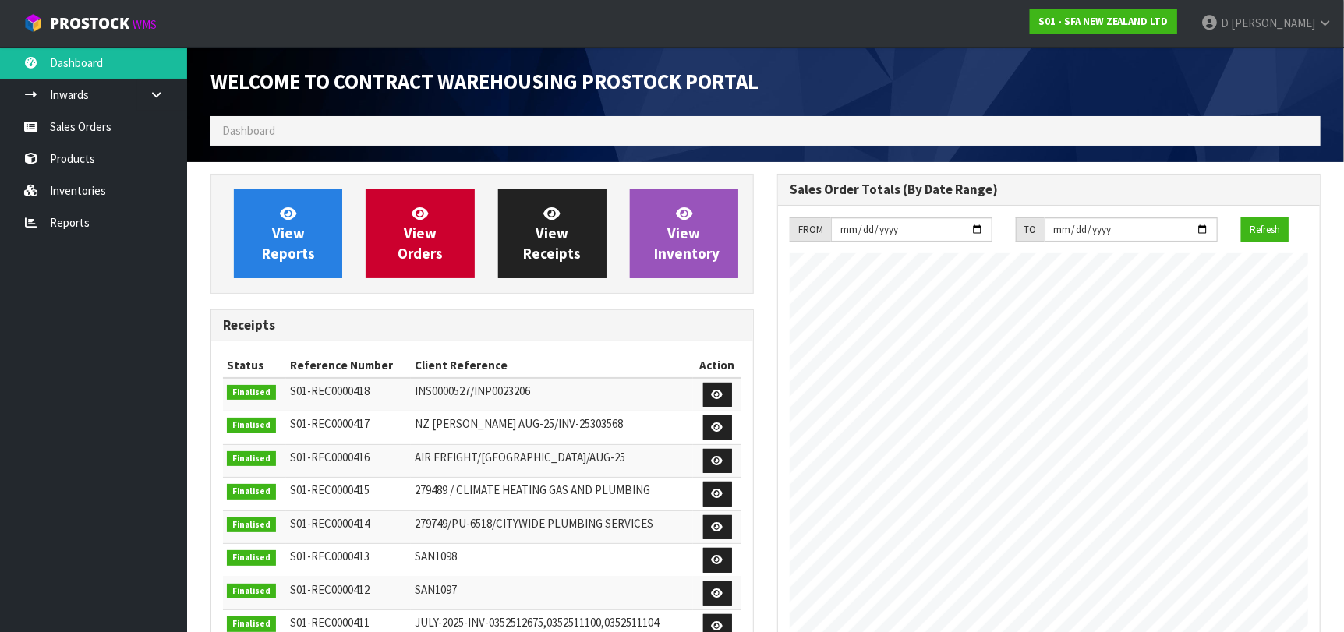
scroll to position [863, 567]
